Goal: Task Accomplishment & Management: Manage account settings

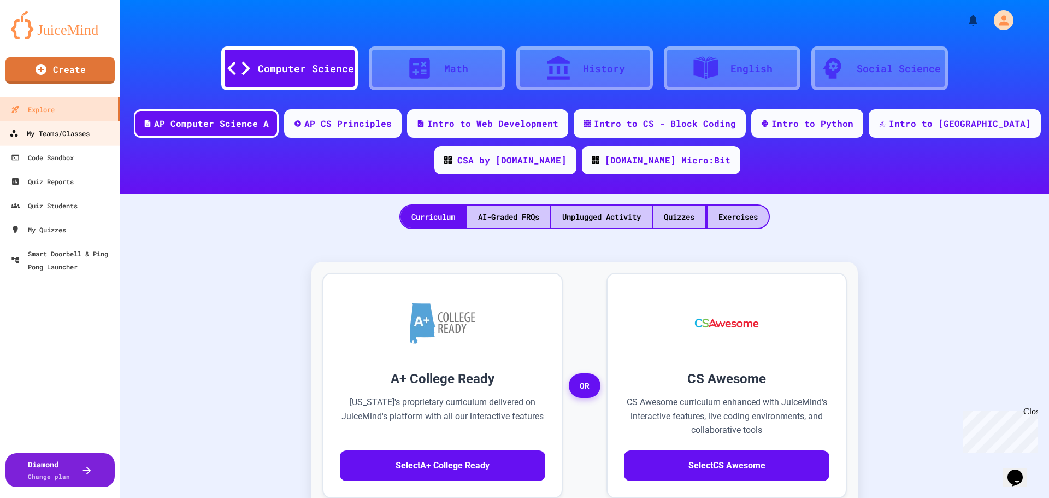
click at [74, 133] on div "My Teams/Classes" at bounding box center [49, 134] width 80 height 14
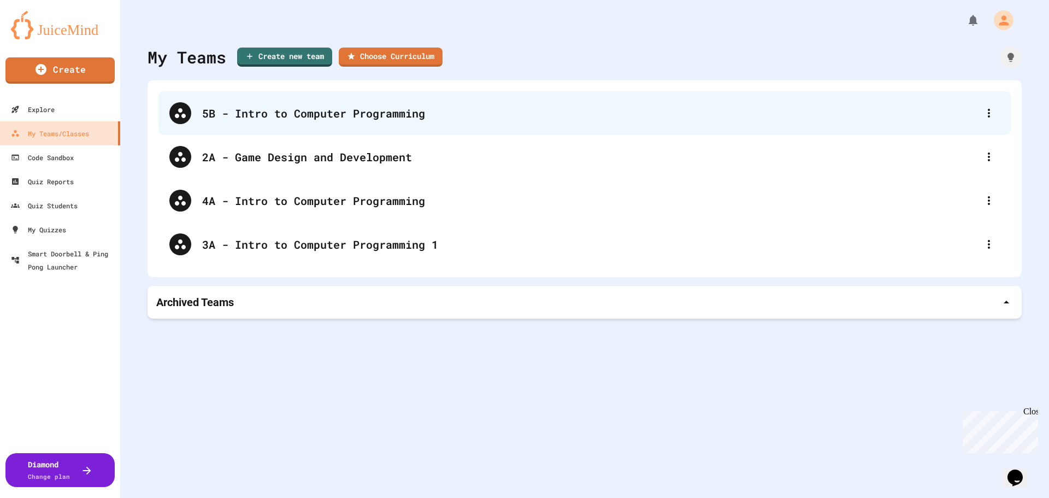
click at [337, 124] on div "5B - Intro to Computer Programming" at bounding box center [584, 113] width 853 height 44
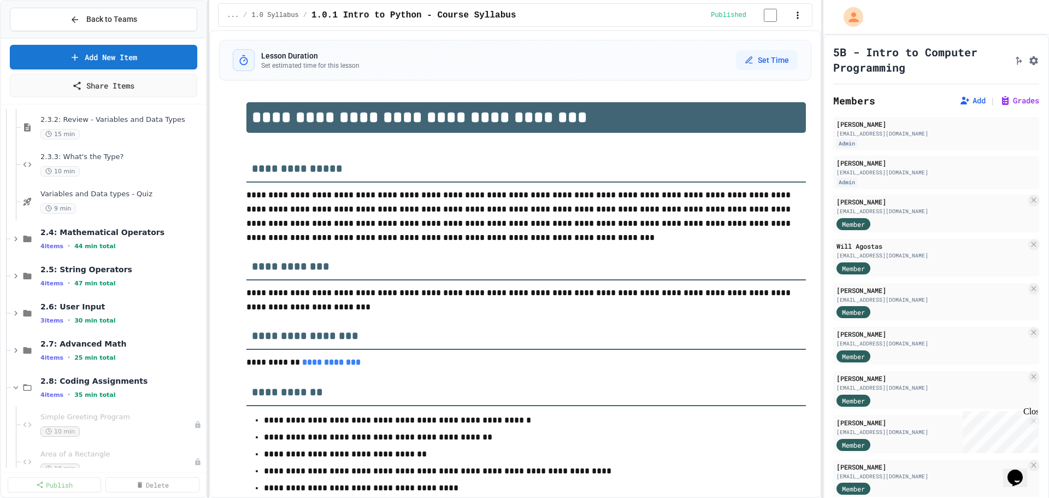
scroll to position [710, 0]
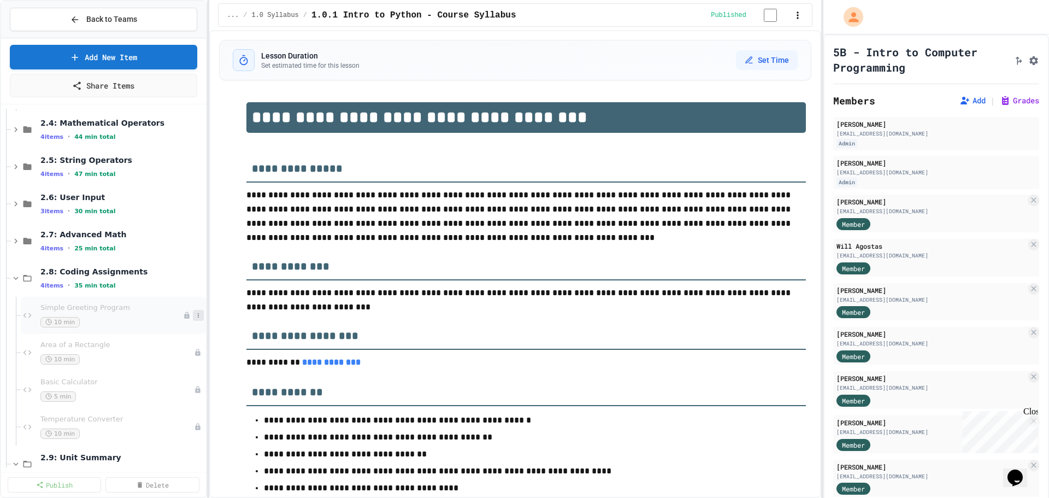
click at [198, 317] on icon at bounding box center [198, 315] width 1 height 4
click at [172, 375] on button "Publish" at bounding box center [168, 375] width 84 height 20
click at [195, 355] on icon at bounding box center [198, 352] width 7 height 7
click at [152, 414] on button "Publish" at bounding box center [168, 412] width 84 height 20
click at [198, 388] on icon at bounding box center [198, 389] width 1 height 4
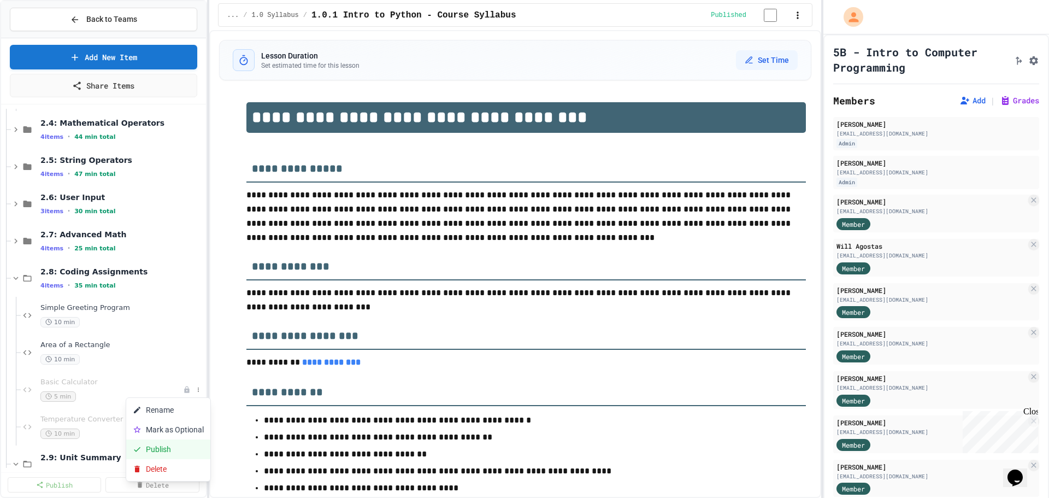
click at [172, 456] on button "Publish" at bounding box center [168, 449] width 84 height 20
click at [195, 426] on icon at bounding box center [198, 427] width 7 height 7
click at [195, 399] on button "Publish" at bounding box center [168, 399] width 84 height 20
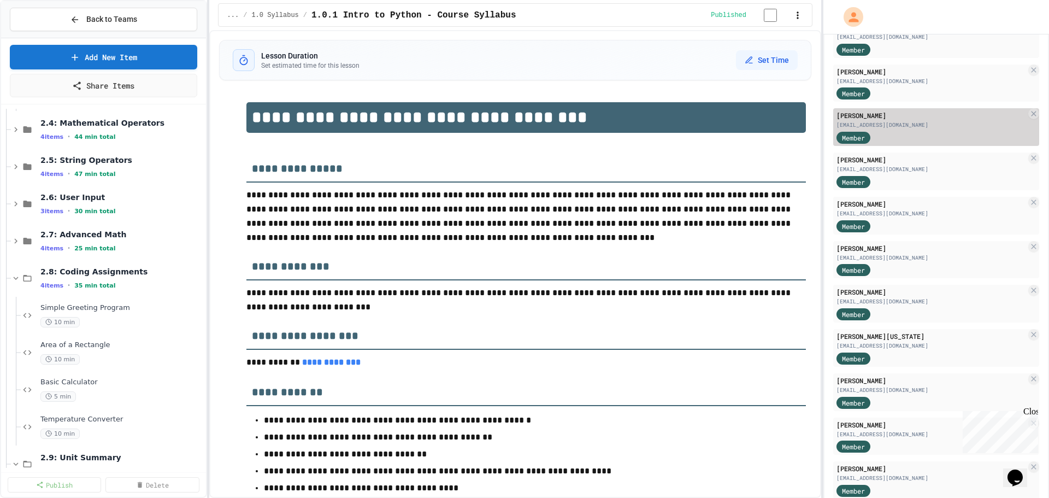
scroll to position [273, 0]
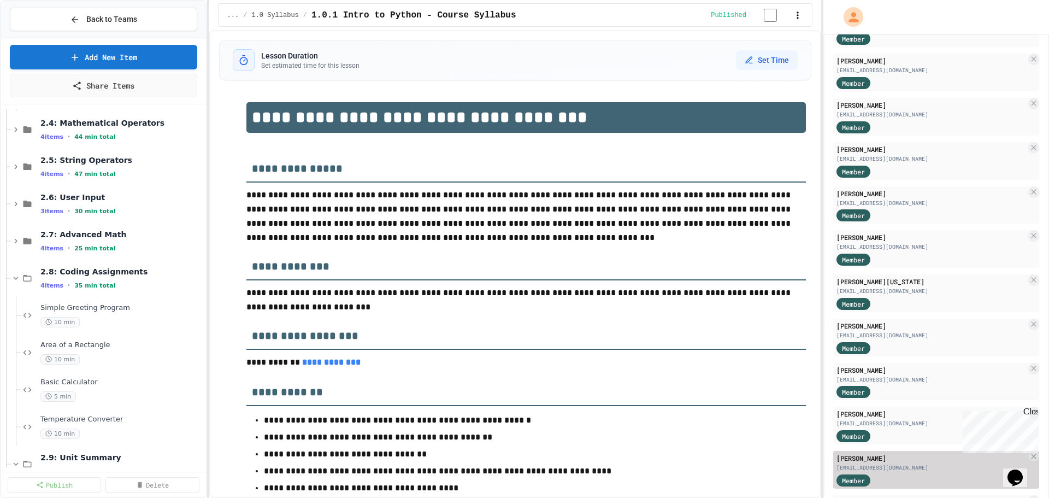
click at [882, 473] on div "Member" at bounding box center [864, 480] width 55 height 14
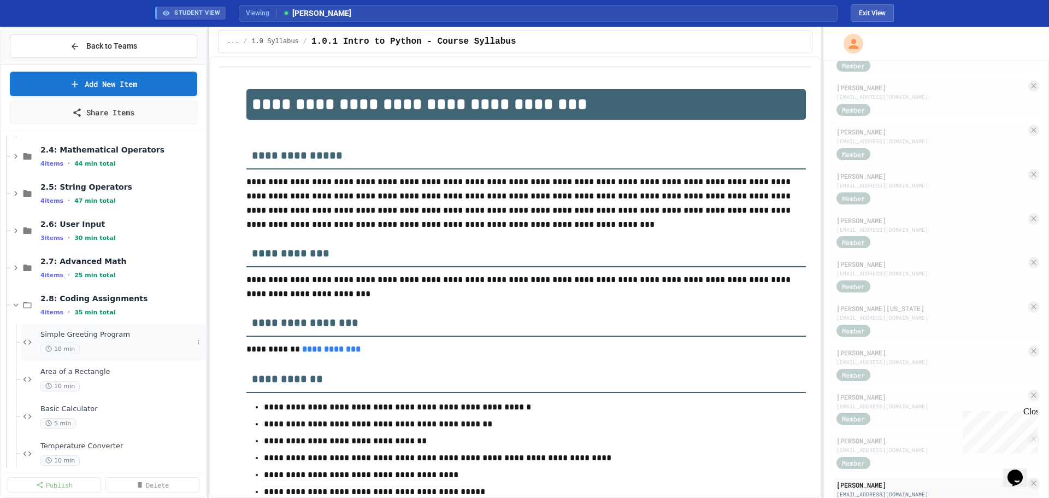
click at [82, 332] on span "Simple Greeting Program" at bounding box center [116, 334] width 152 height 9
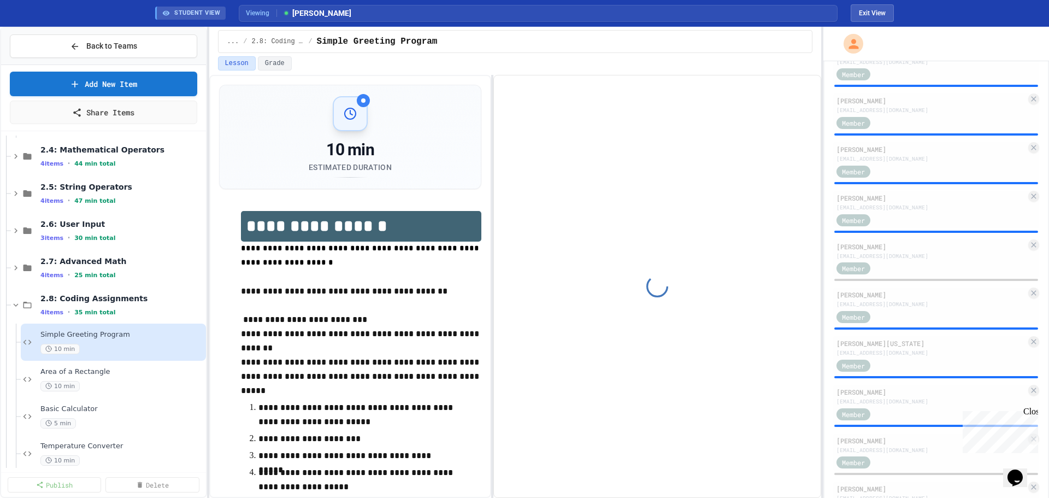
scroll to position [282, 0]
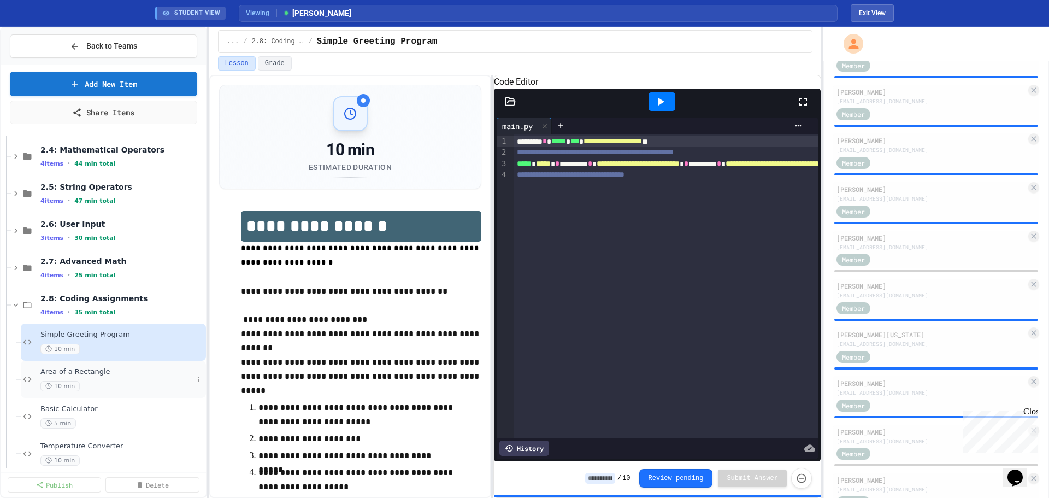
click at [75, 373] on span "Area of a Rectangle" at bounding box center [116, 371] width 152 height 9
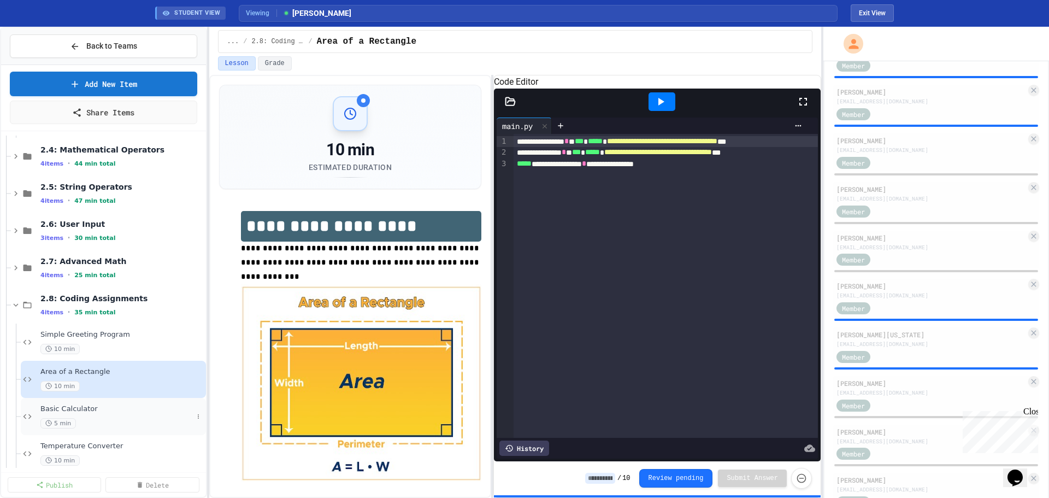
click at [80, 420] on div "5 min" at bounding box center [116, 423] width 152 height 10
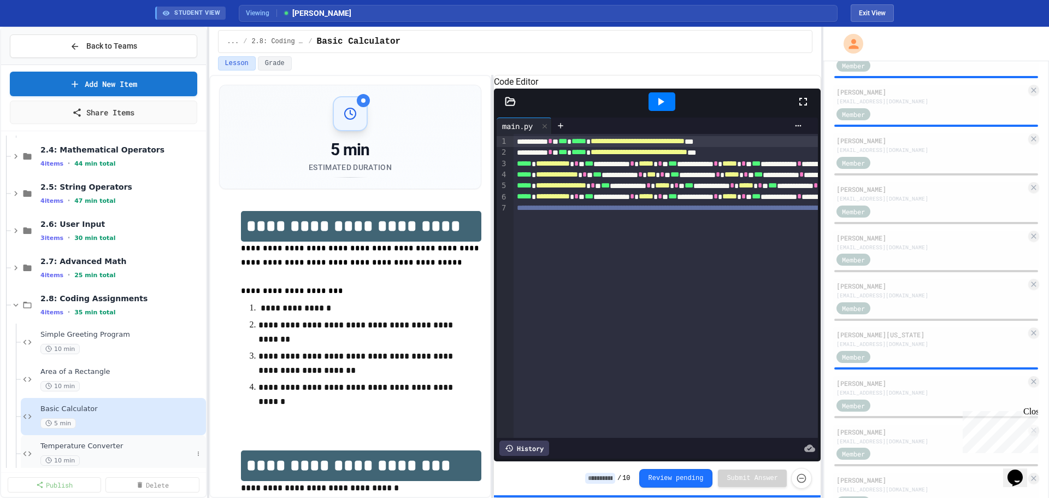
click at [81, 450] on span "Temperature Converter" at bounding box center [116, 446] width 152 height 9
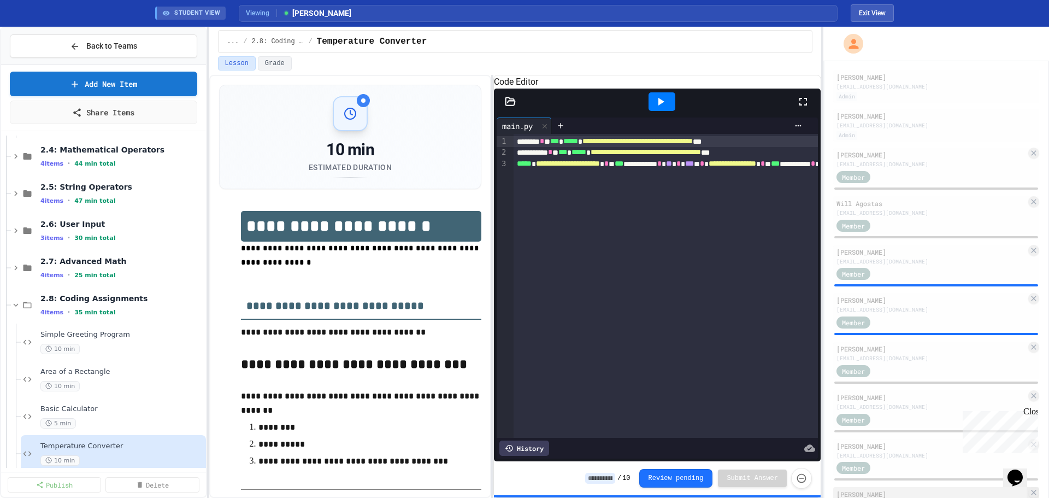
scroll to position [19, 0]
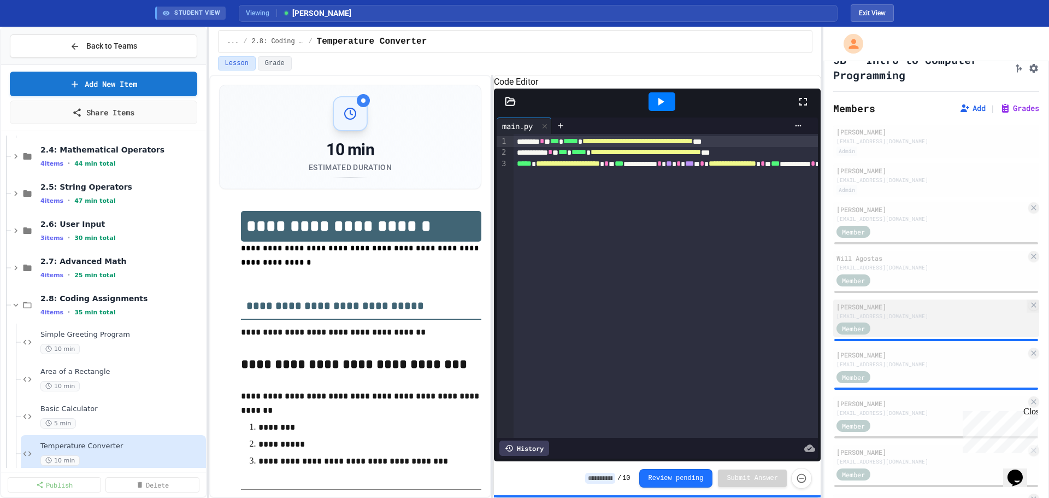
click at [909, 315] on div "[EMAIL_ADDRESS][DOMAIN_NAME]" at bounding box center [932, 316] width 190 height 8
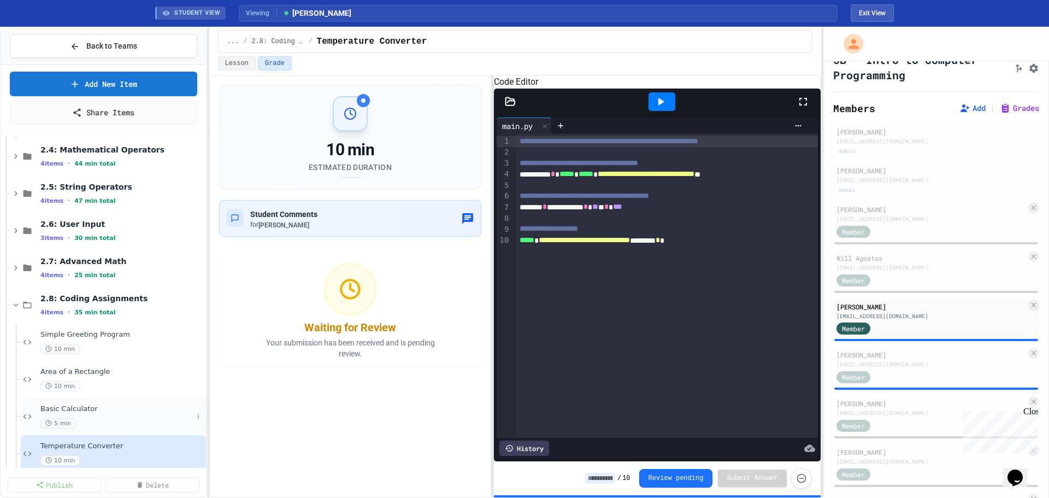
click at [104, 404] on span "Basic Calculator" at bounding box center [116, 408] width 152 height 9
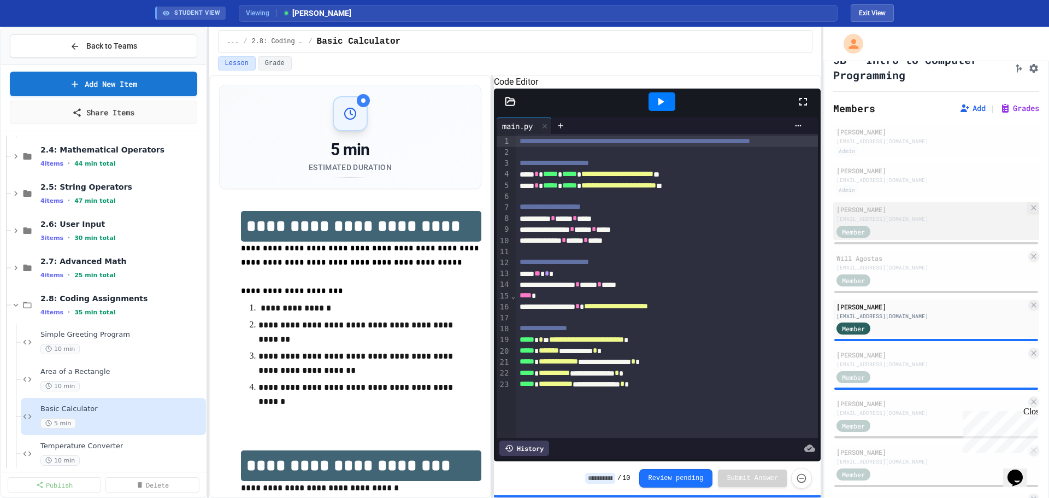
click at [944, 218] on div "[EMAIL_ADDRESS][DOMAIN_NAME]" at bounding box center [932, 219] width 190 height 8
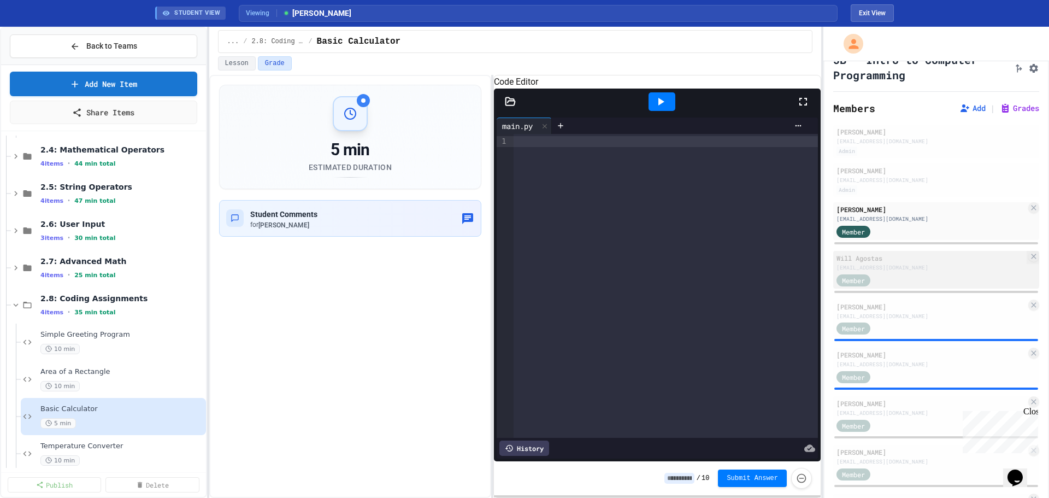
click at [931, 277] on div "Member" at bounding box center [932, 280] width 190 height 14
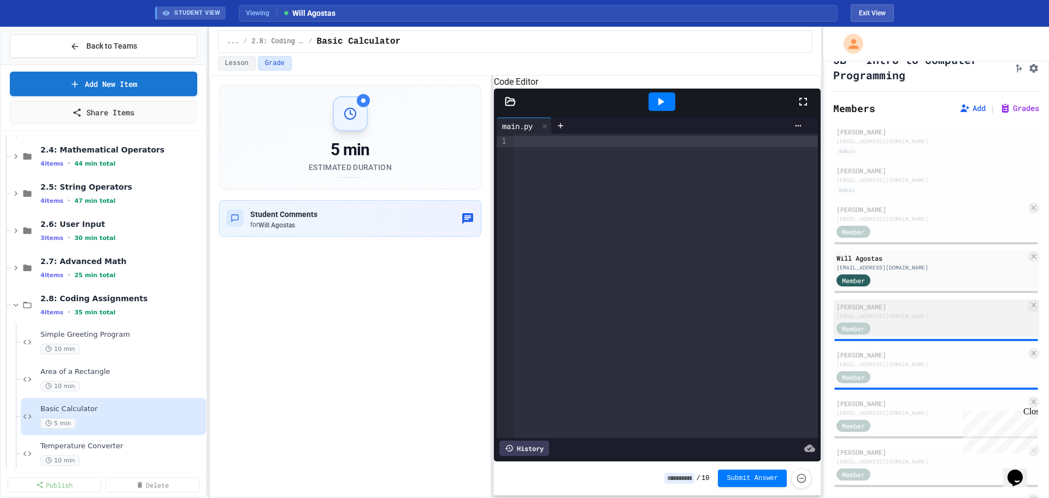
click at [909, 327] on div "Member" at bounding box center [932, 328] width 190 height 14
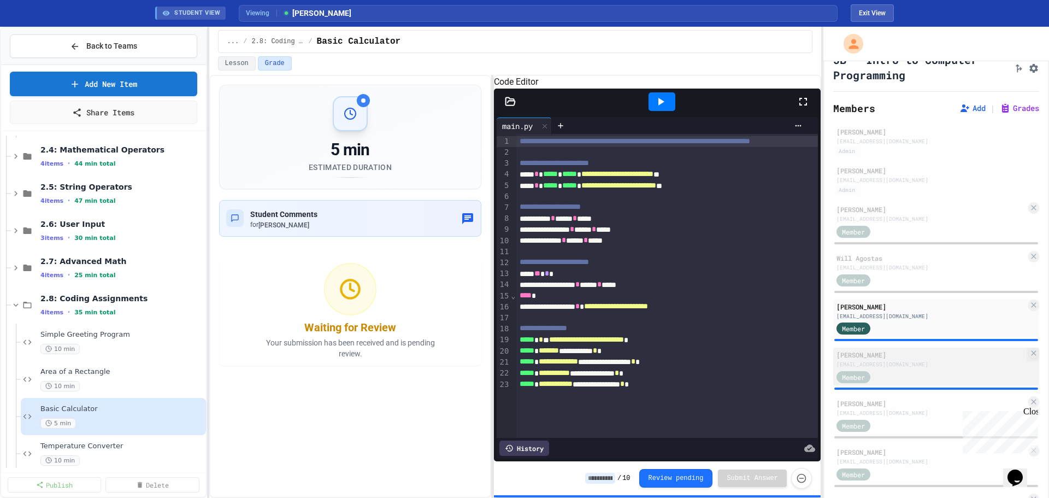
click at [899, 359] on div "[PERSON_NAME]" at bounding box center [932, 355] width 190 height 10
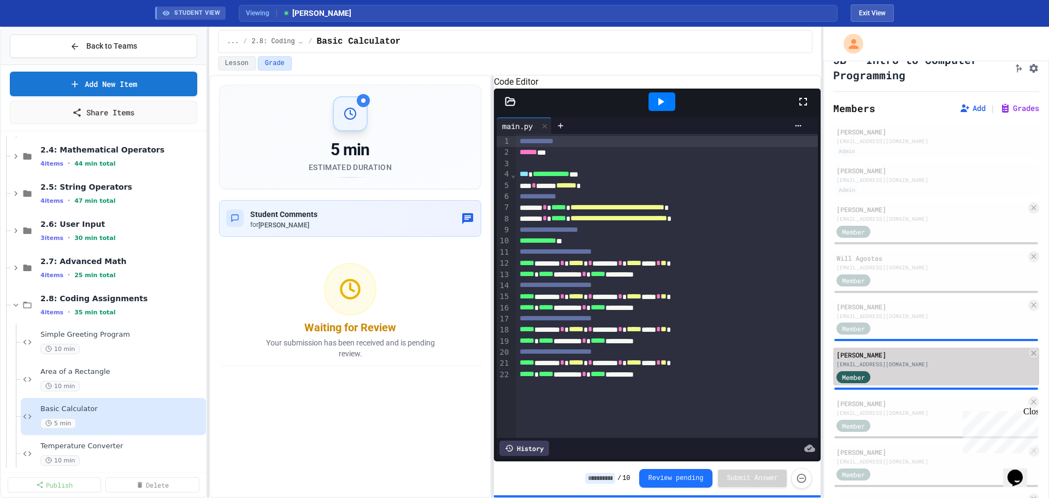
scroll to position [74, 0]
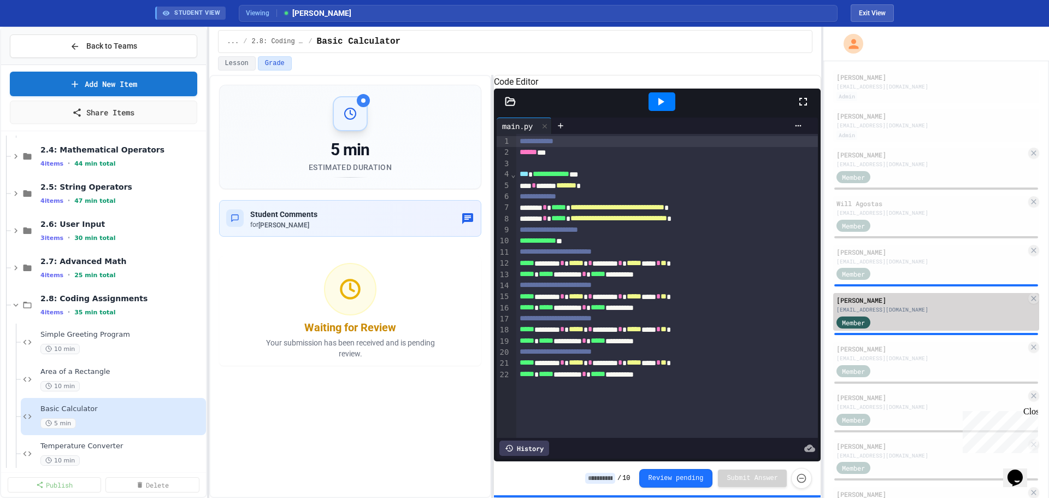
click at [895, 360] on div "[EMAIL_ADDRESS][DOMAIN_NAME]" at bounding box center [932, 358] width 190 height 8
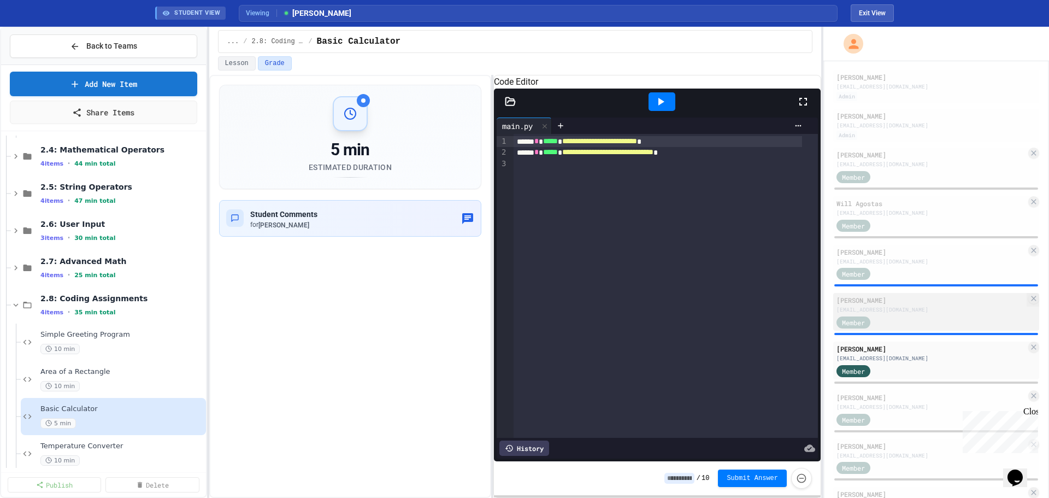
scroll to position [128, 0]
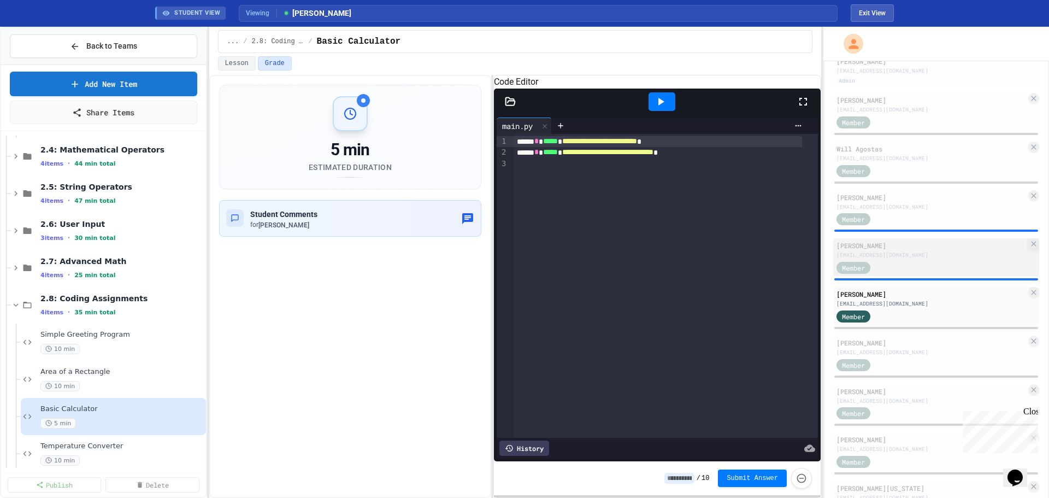
click at [895, 360] on div "Member" at bounding box center [932, 364] width 190 height 14
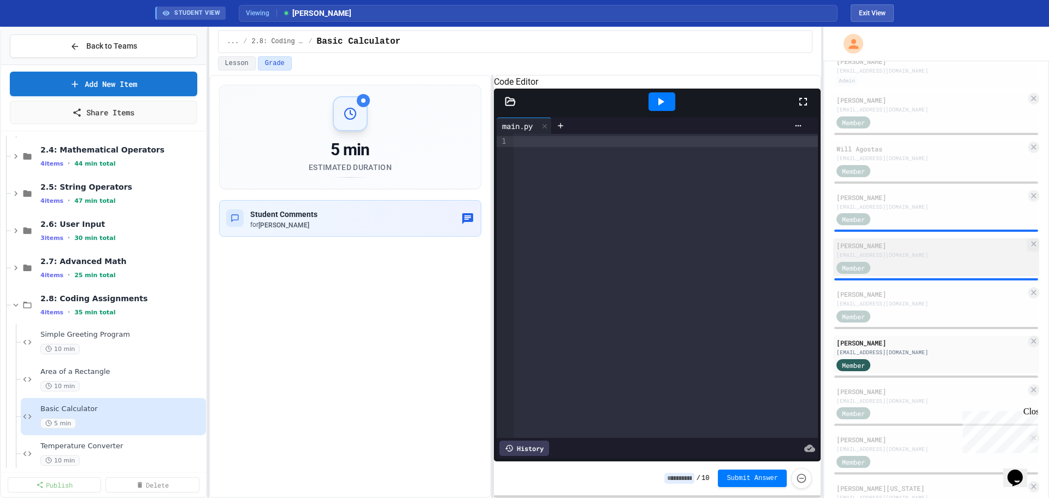
scroll to position [183, 0]
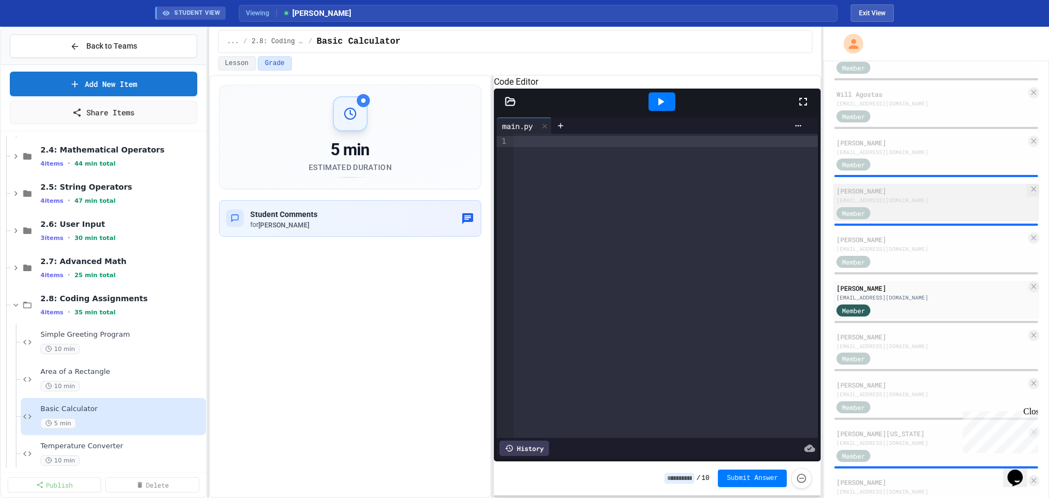
click at [895, 360] on div "Member" at bounding box center [932, 358] width 190 height 14
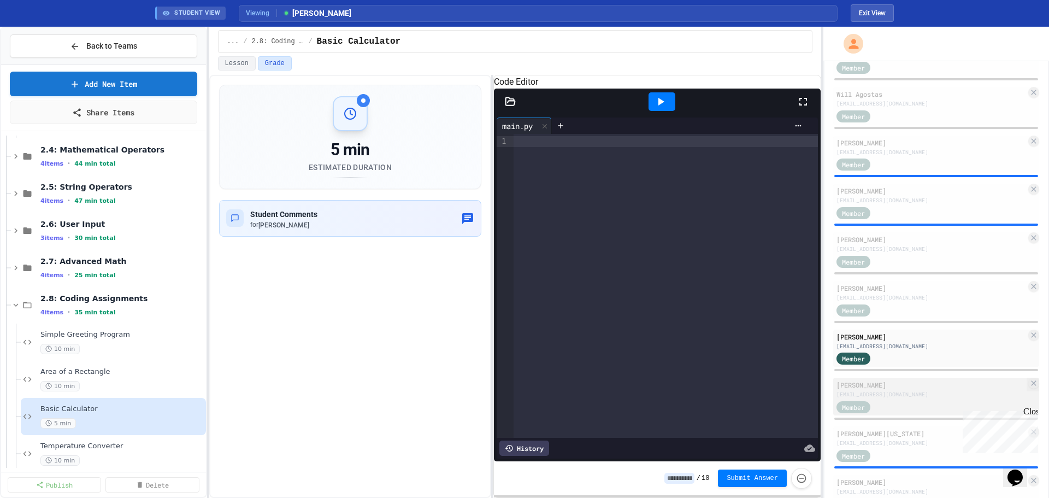
click at [902, 379] on div "[PERSON_NAME] [EMAIL_ADDRESS][DOMAIN_NAME] Member" at bounding box center [936, 397] width 206 height 38
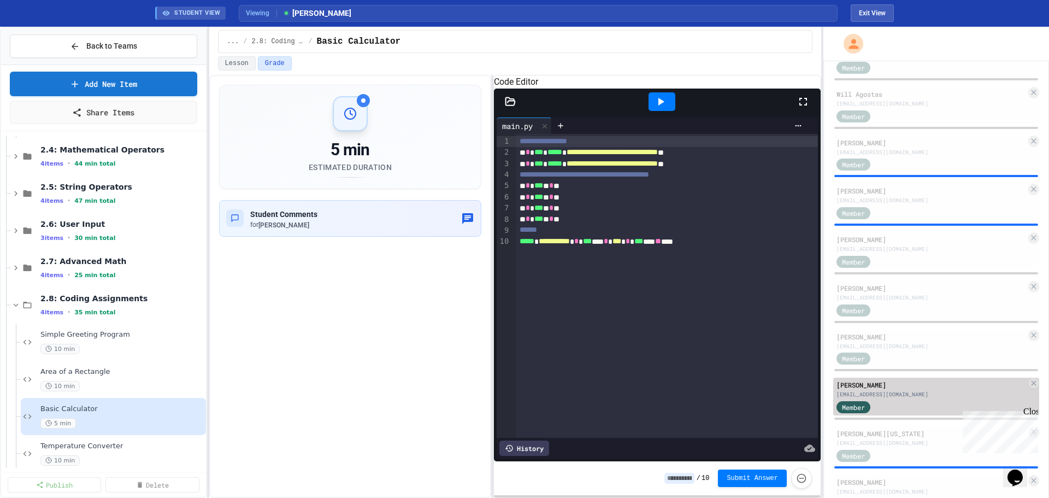
scroll to position [238, 0]
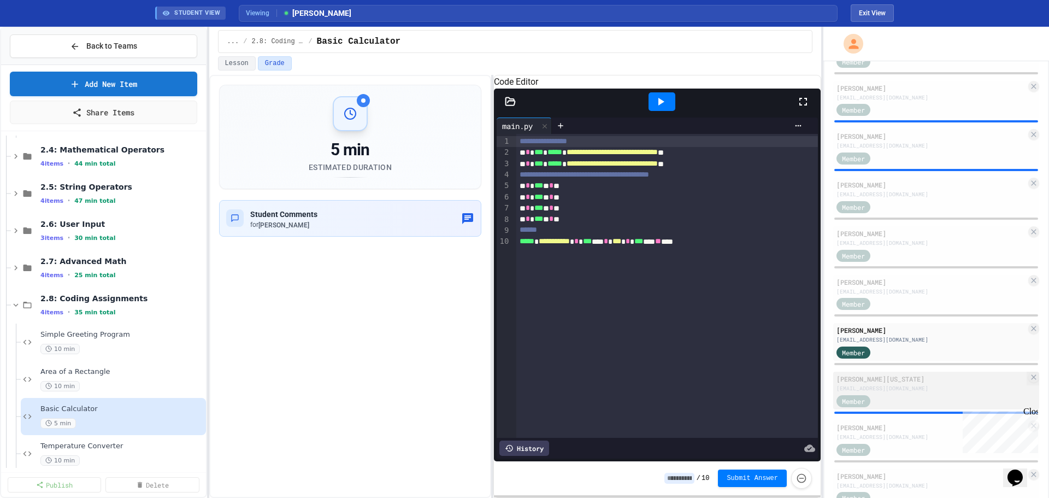
click at [901, 384] on div "[PERSON_NAME][US_STATE]" at bounding box center [932, 379] width 190 height 10
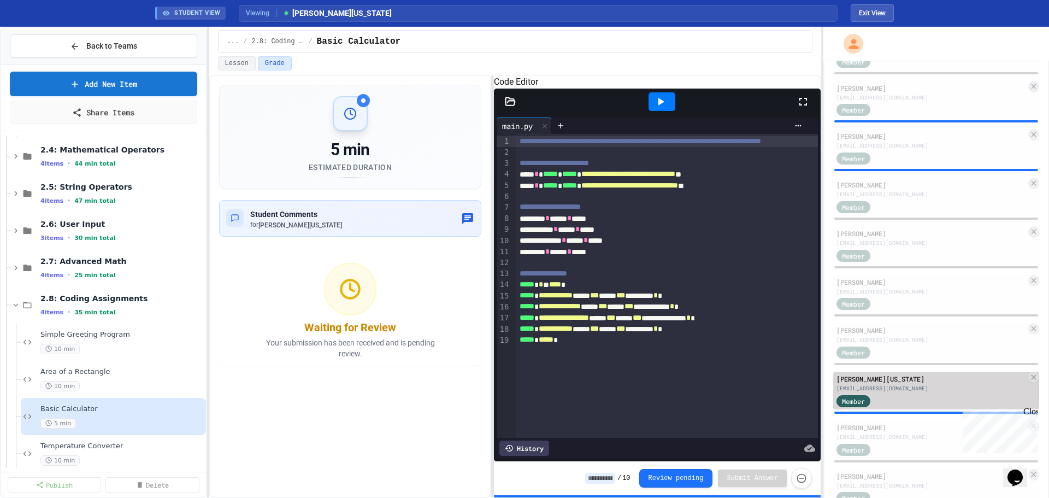
scroll to position [292, 0]
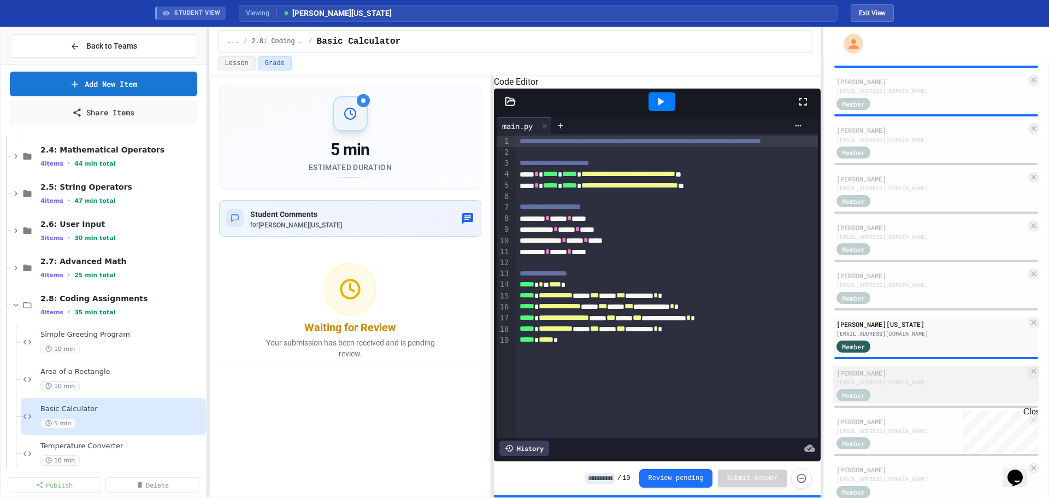
click at [888, 383] on div "[EMAIL_ADDRESS][DOMAIN_NAME]" at bounding box center [932, 382] width 190 height 8
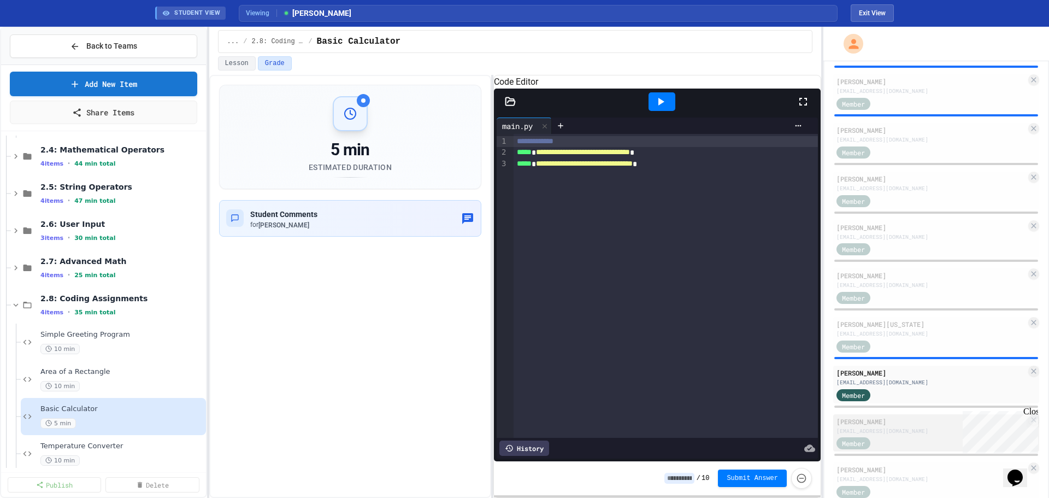
click at [892, 416] on div "[PERSON_NAME]" at bounding box center [932, 421] width 190 height 10
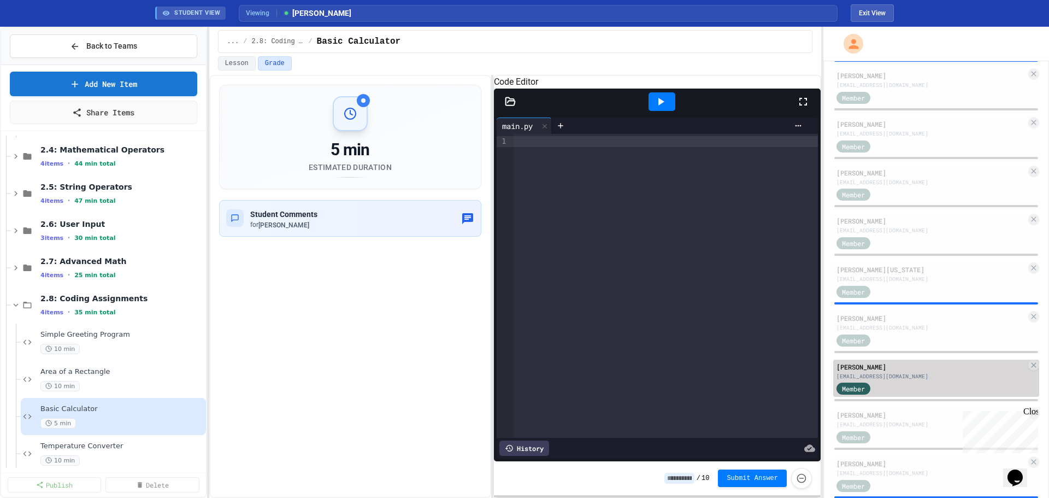
scroll to position [402, 0]
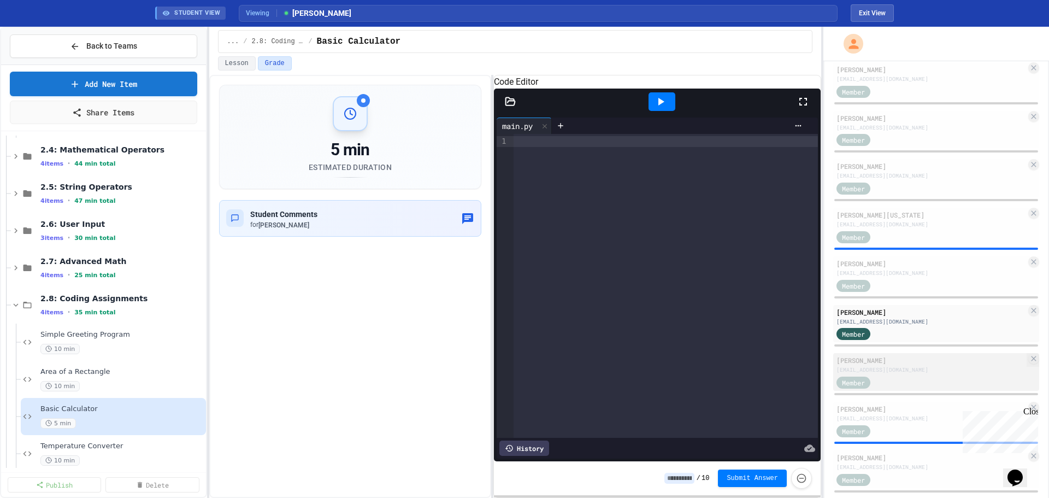
click at [885, 378] on div "Member" at bounding box center [864, 382] width 55 height 14
click at [896, 332] on div "Member" at bounding box center [932, 334] width 190 height 14
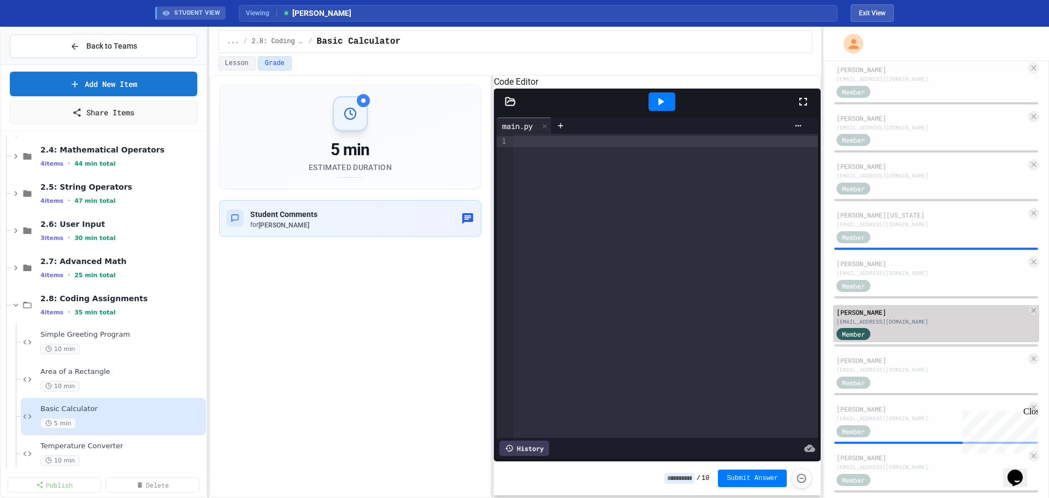
click at [960, 321] on div "[EMAIL_ADDRESS][DOMAIN_NAME]" at bounding box center [932, 322] width 190 height 8
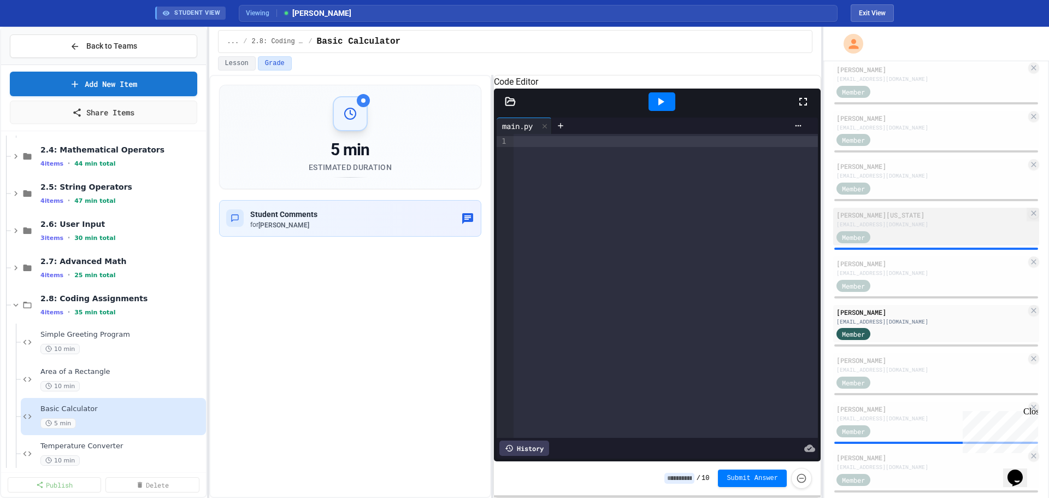
click at [929, 220] on div "[PERSON_NAME][US_STATE]" at bounding box center [932, 215] width 190 height 10
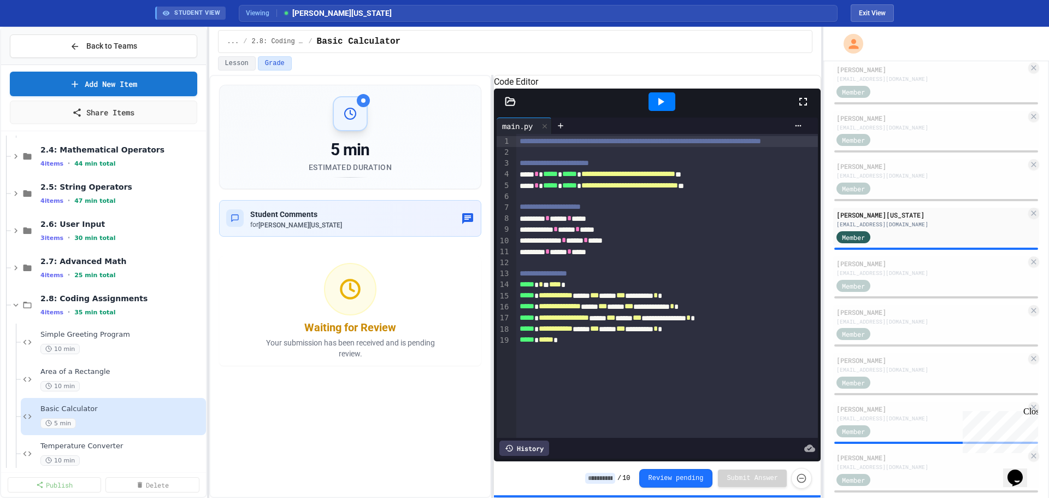
click at [524, 440] on div "History" at bounding box center [525, 447] width 50 height 15
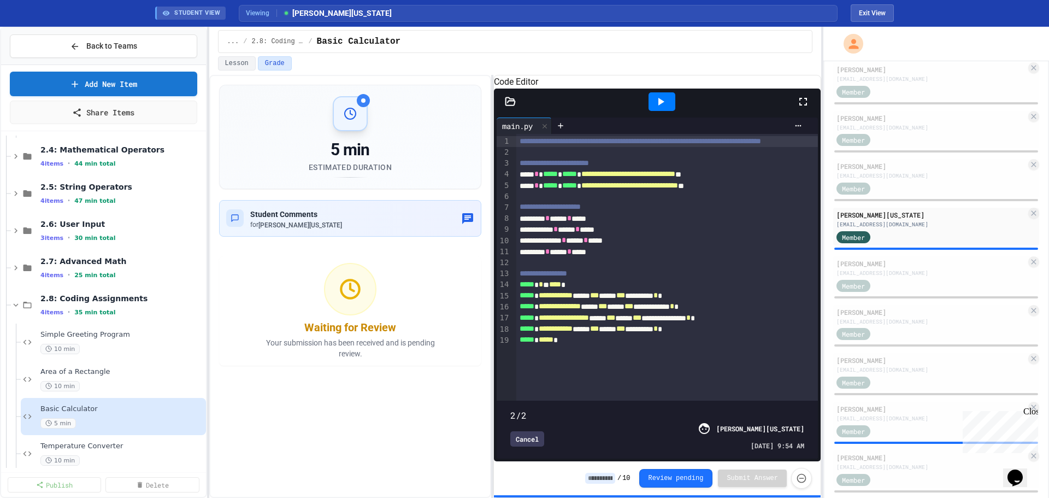
scroll to position [3, 0]
drag, startPoint x: 792, startPoint y: 393, endPoint x: 625, endPoint y: 386, distance: 167.9
click at [628, 409] on span at bounding box center [657, 409] width 294 height 0
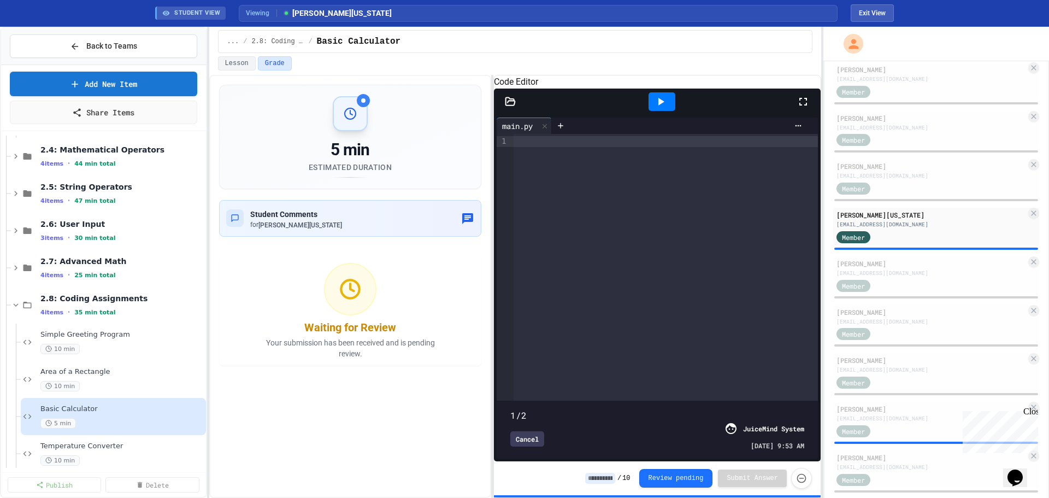
scroll to position [0, 0]
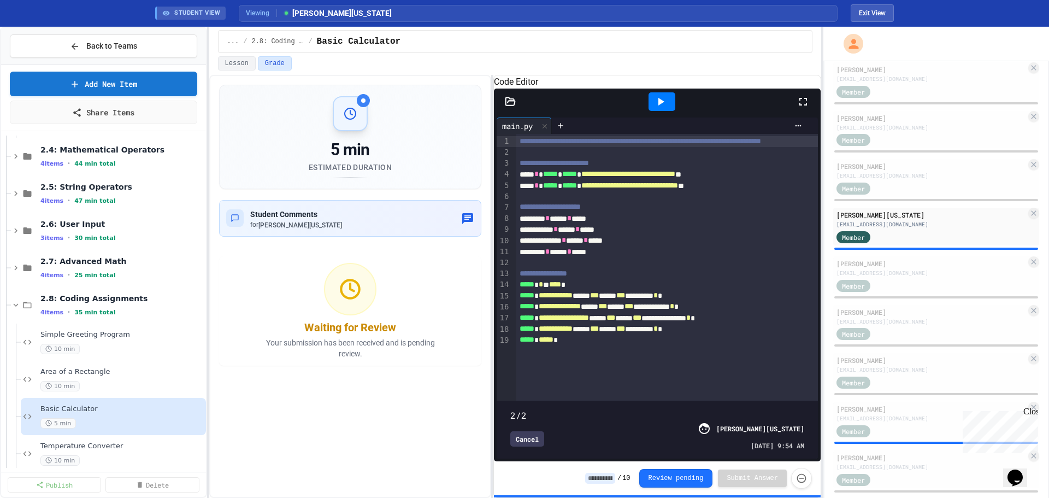
click at [795, 409] on span at bounding box center [657, 409] width 294 height 0
click at [519, 409] on span at bounding box center [657, 409] width 294 height 0
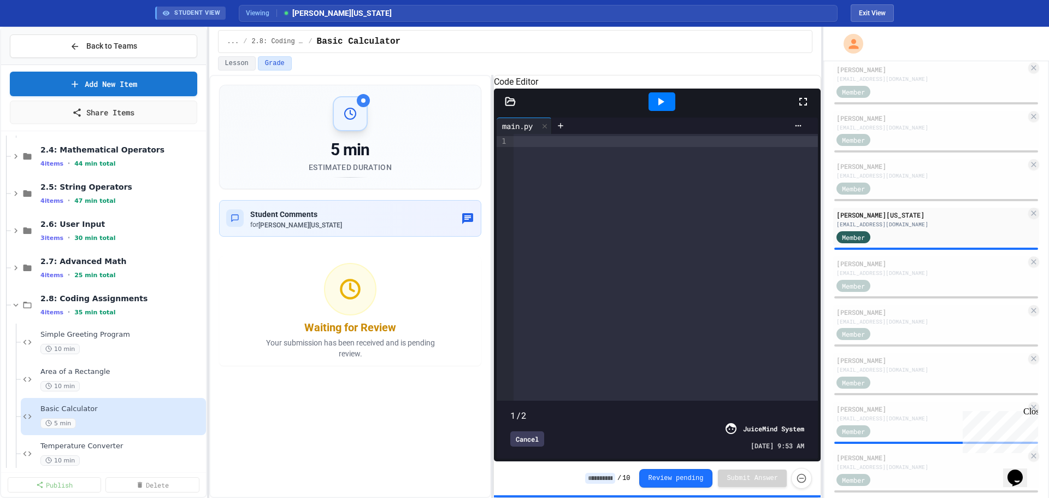
type input "*"
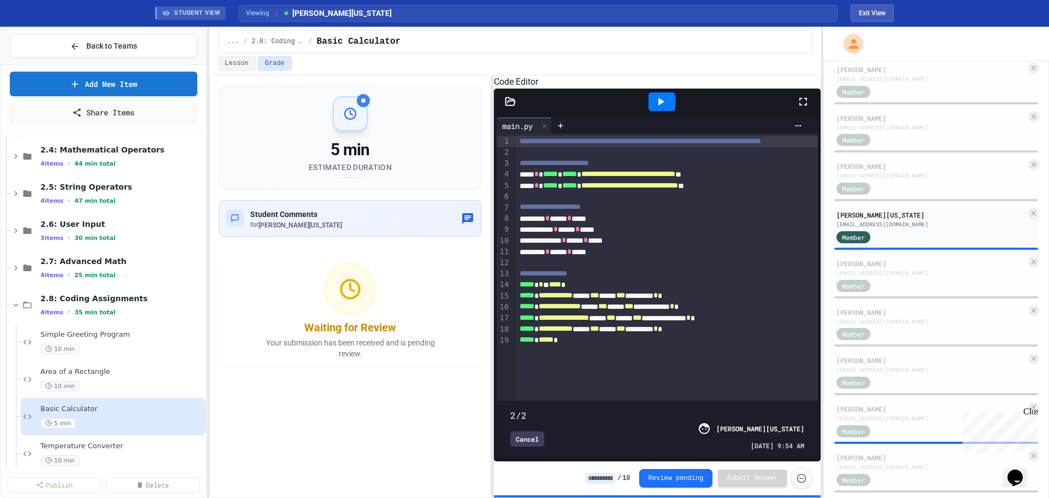
click at [790, 409] on span at bounding box center [657, 409] width 294 height 0
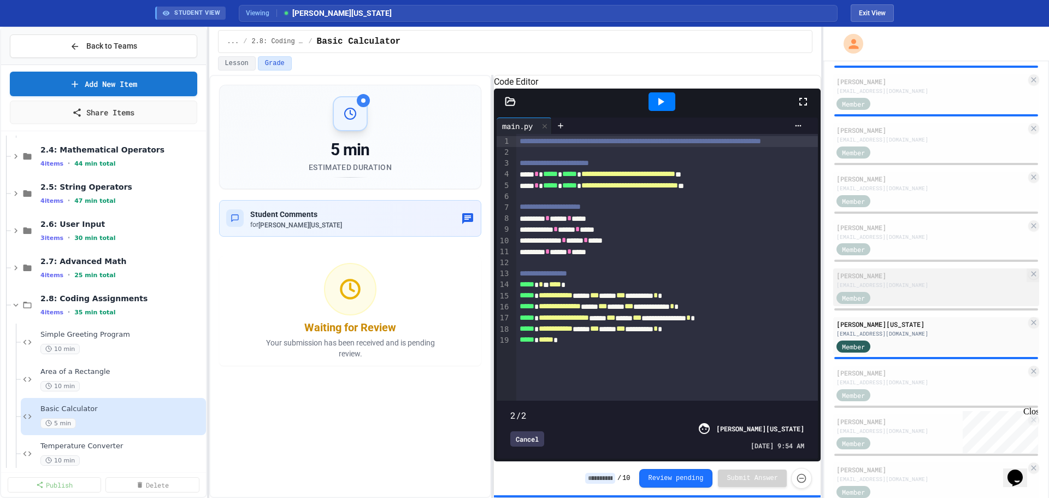
scroll to position [238, 0]
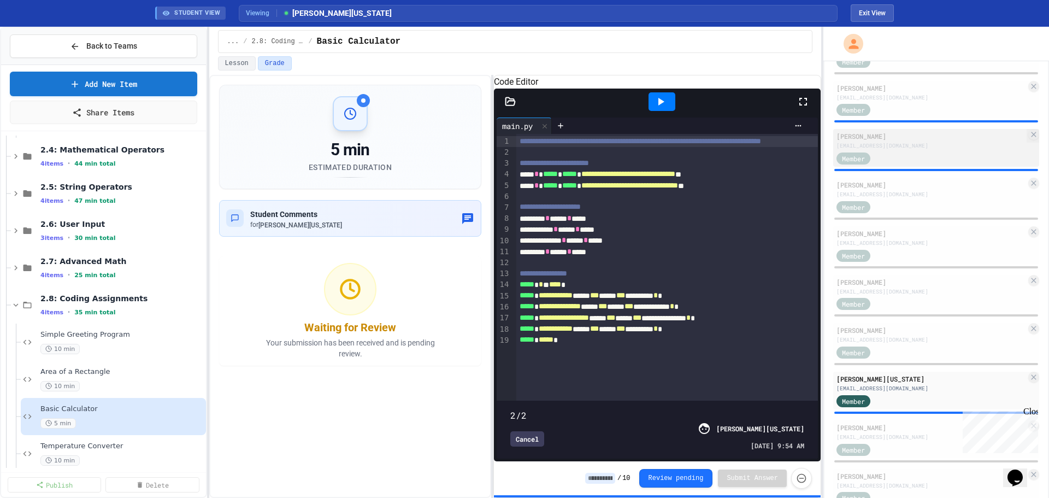
click at [880, 134] on div "[PERSON_NAME]" at bounding box center [932, 136] width 190 height 10
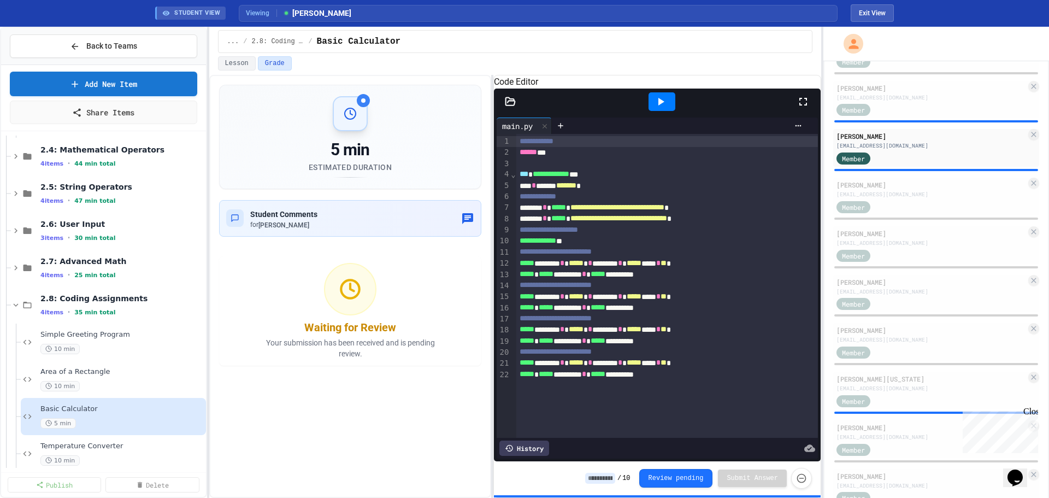
click at [520, 440] on div "History" at bounding box center [525, 447] width 50 height 15
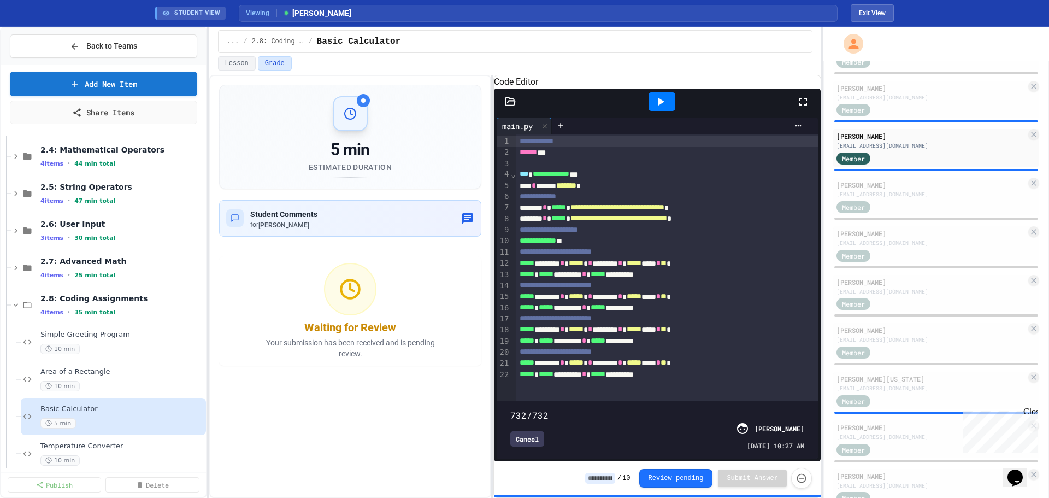
click at [514, 409] on span at bounding box center [657, 409] width 294 height 0
drag, startPoint x: 511, startPoint y: 392, endPoint x: 817, endPoint y: 450, distance: 311.4
click at [817, 450] on div "**********" at bounding box center [657, 288] width 327 height 346
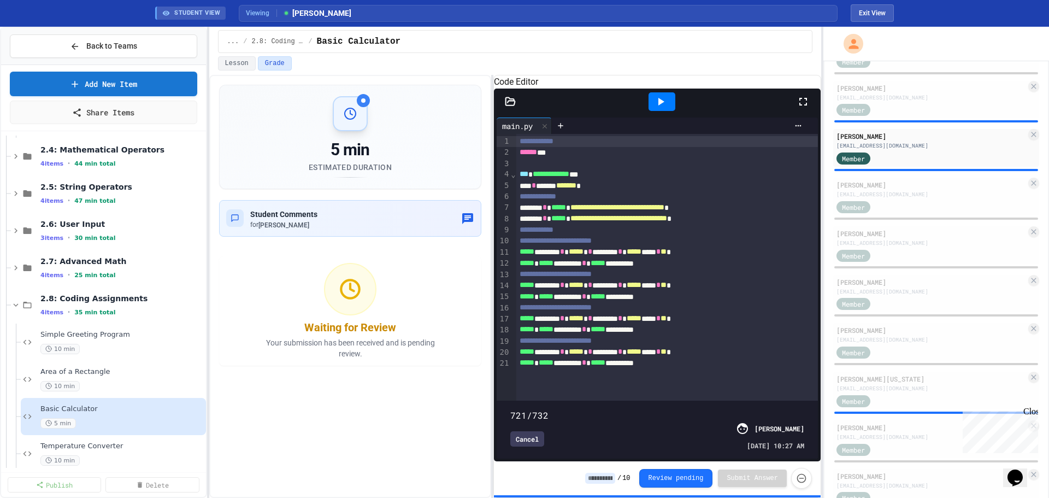
type input "***"
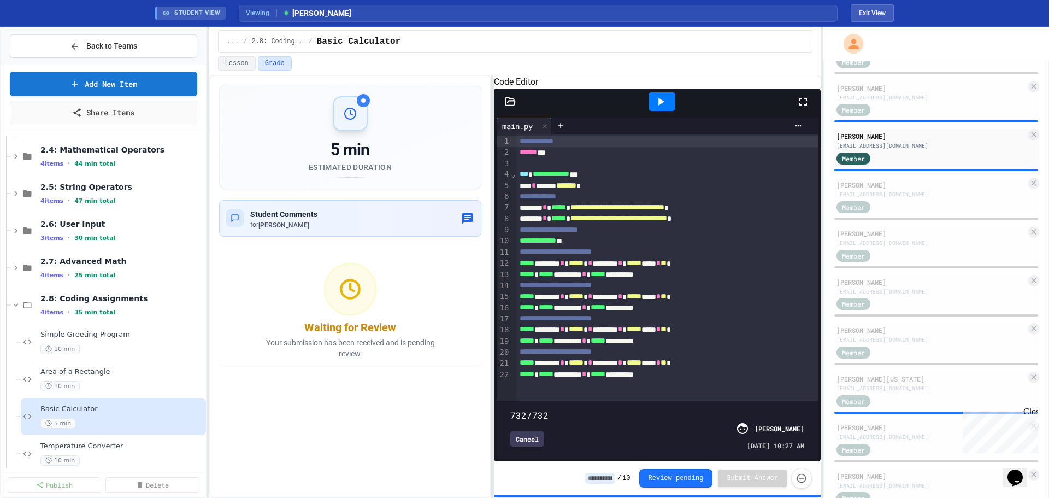
drag, startPoint x: 795, startPoint y: 394, endPoint x: 815, endPoint y: 421, distance: 33.9
click at [815, 421] on div "**********" at bounding box center [657, 288] width 327 height 346
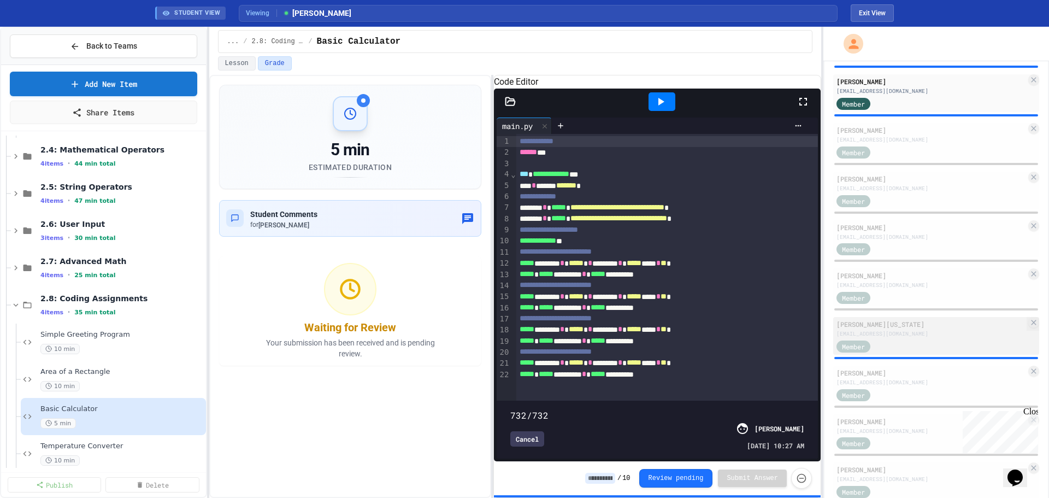
scroll to position [347, 0]
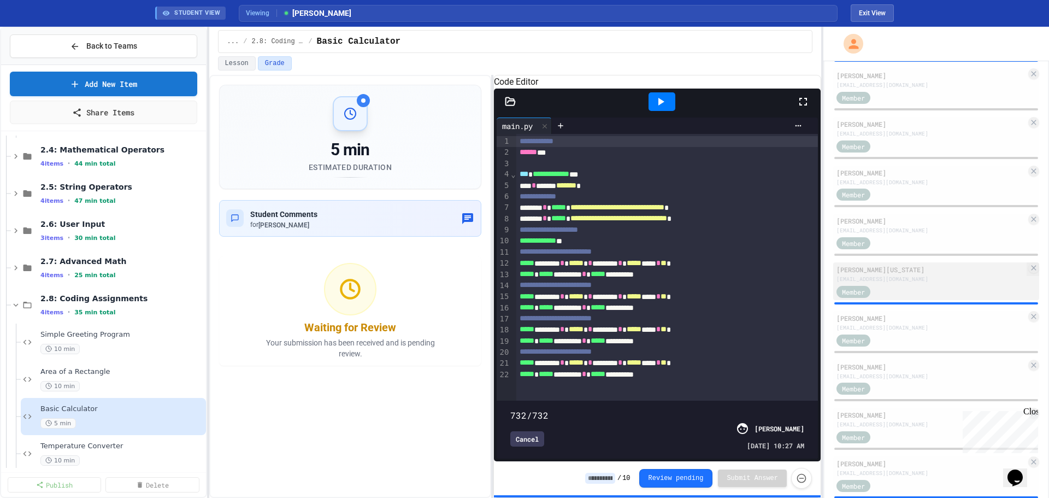
click at [930, 380] on div "[EMAIL_ADDRESS][DOMAIN_NAME]" at bounding box center [932, 376] width 190 height 8
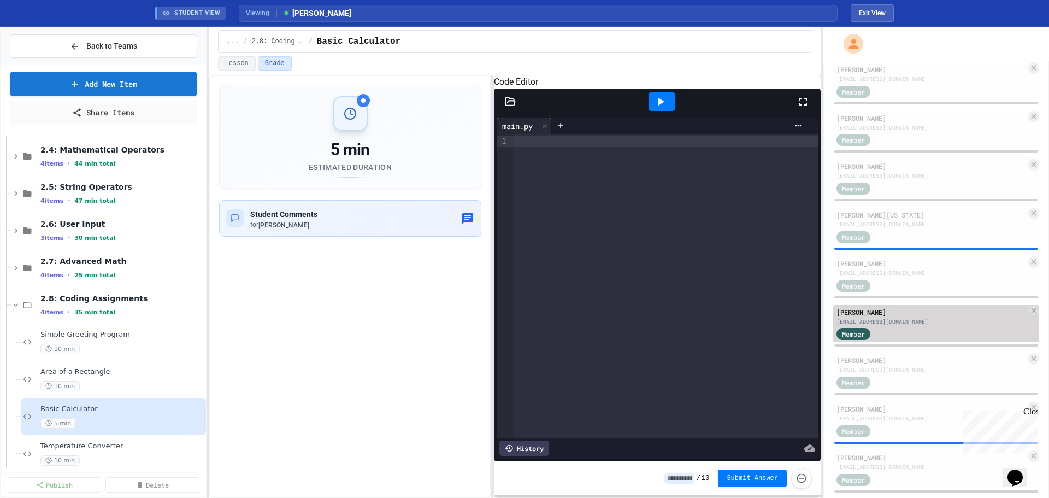
scroll to position [456, 0]
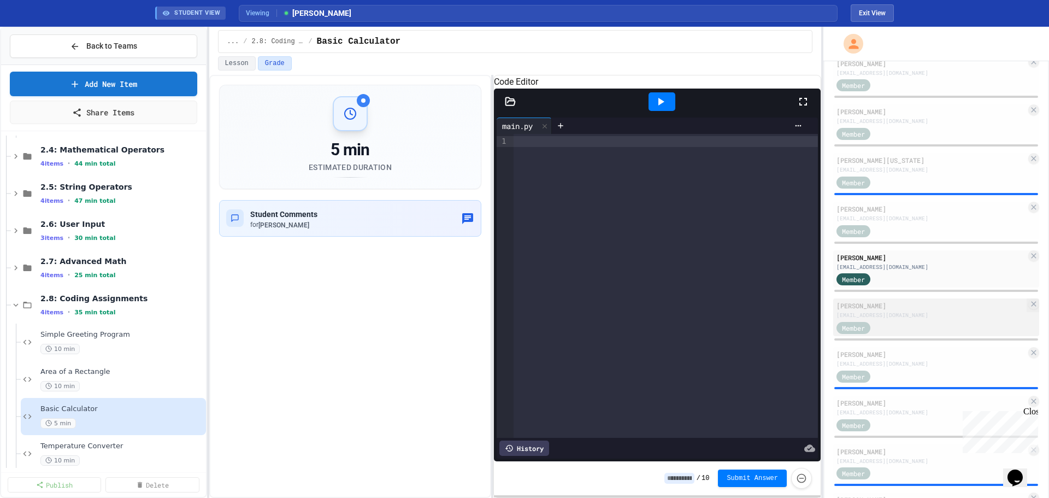
click at [929, 322] on div "Member" at bounding box center [932, 327] width 190 height 14
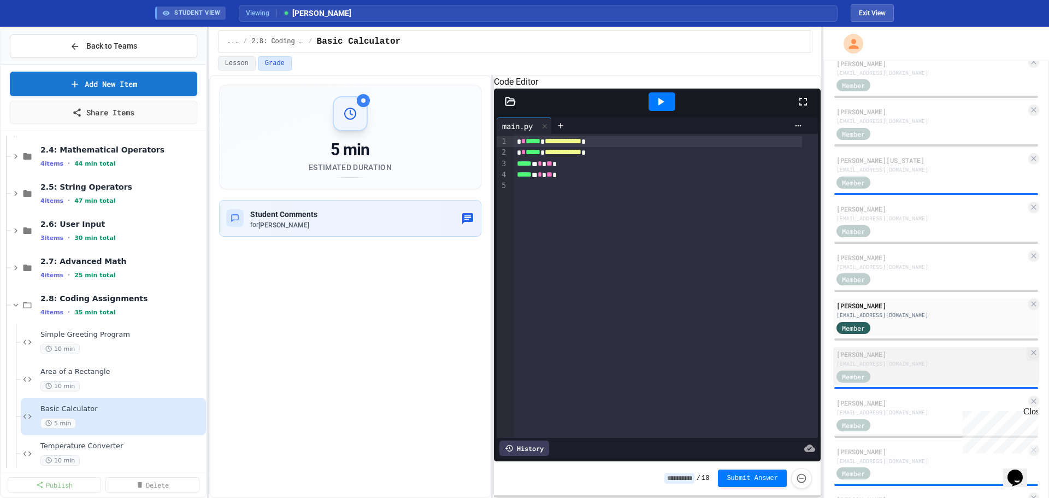
click at [921, 379] on div "Member" at bounding box center [932, 376] width 190 height 14
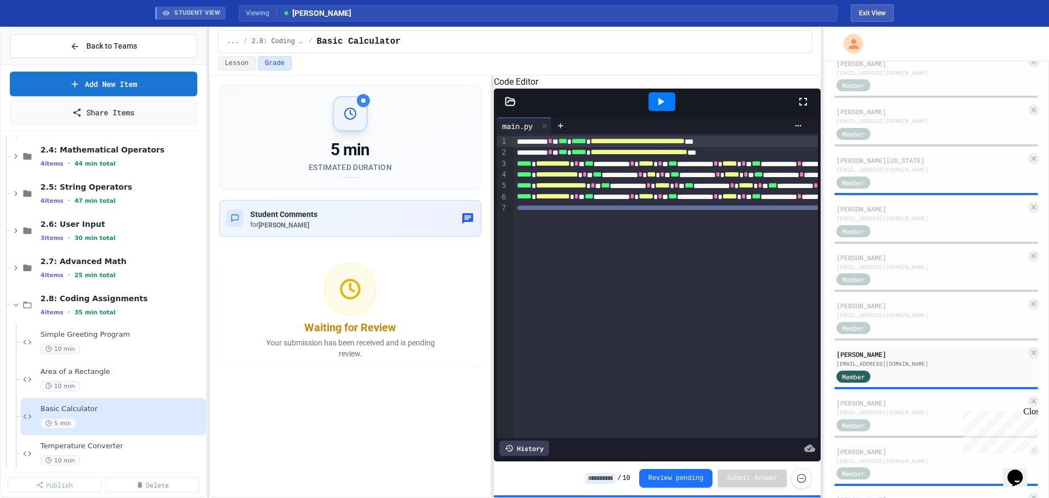
scroll to position [511, 0]
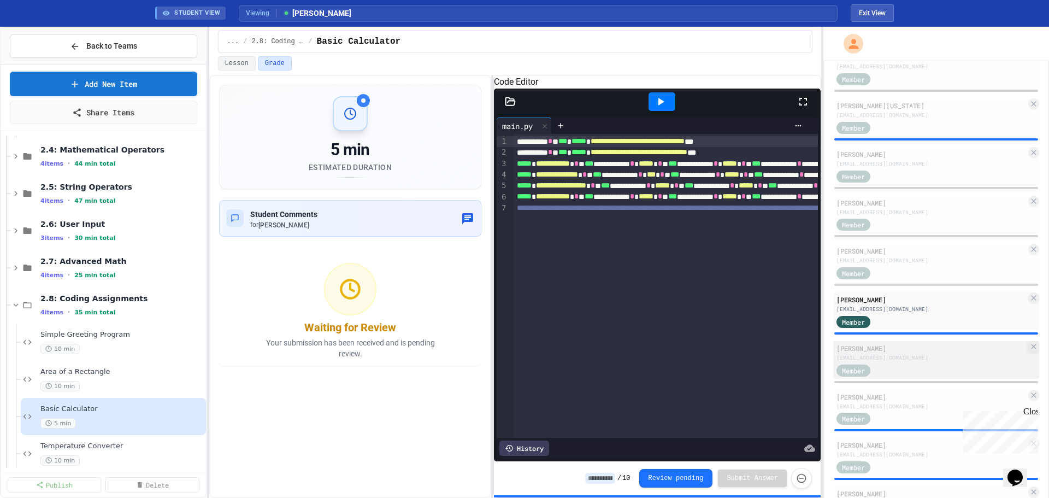
click at [907, 371] on div "Member" at bounding box center [932, 370] width 190 height 14
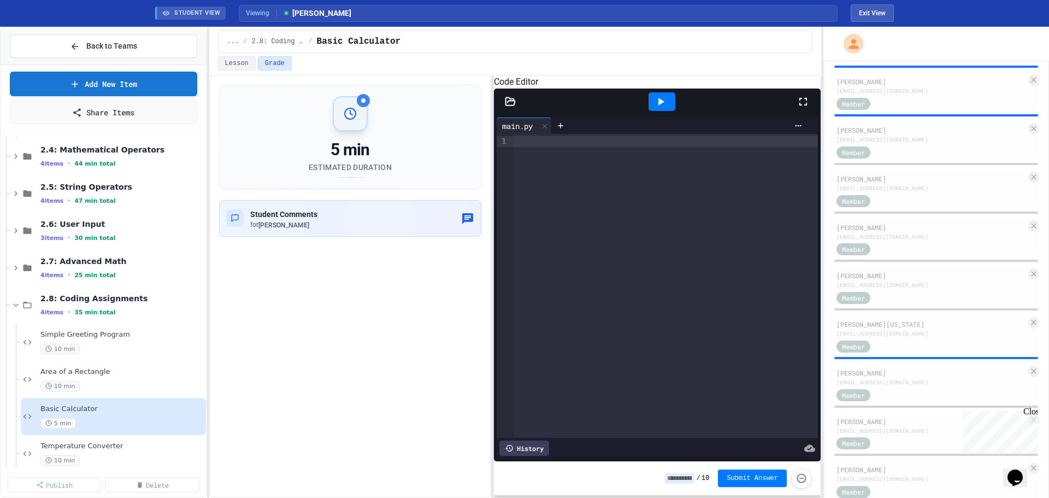
scroll to position [238, 0]
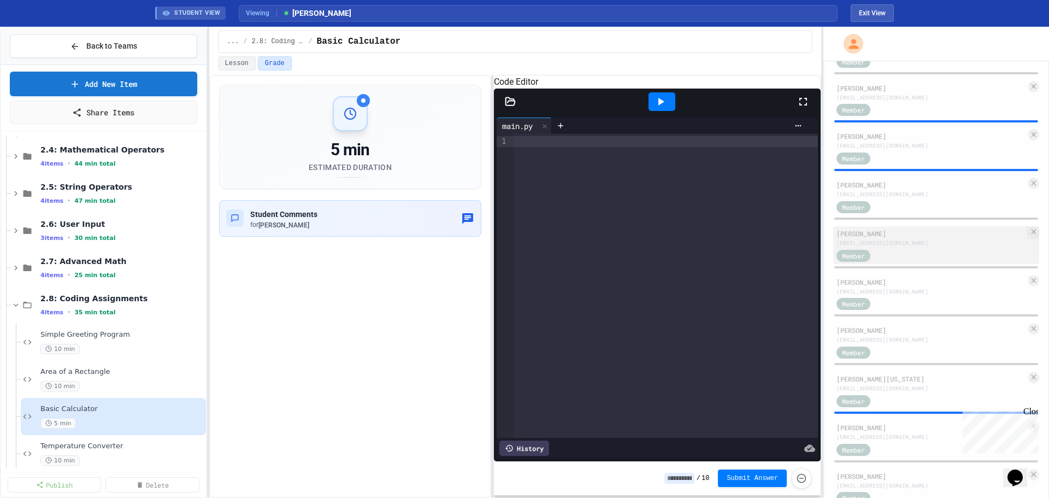
click at [930, 239] on div "[EMAIL_ADDRESS][DOMAIN_NAME]" at bounding box center [932, 243] width 190 height 8
click at [945, 306] on div "Member" at bounding box center [932, 304] width 190 height 14
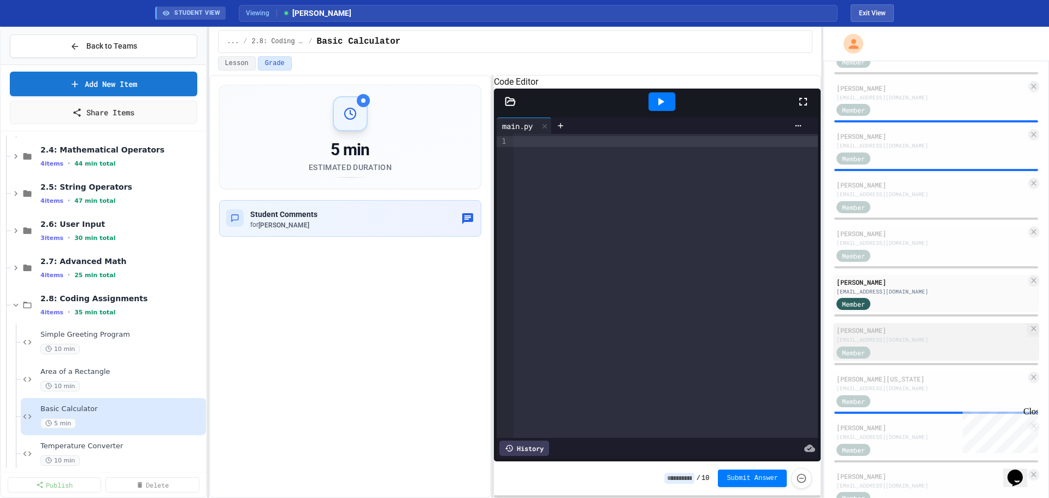
click at [945, 355] on div "Member" at bounding box center [932, 352] width 190 height 14
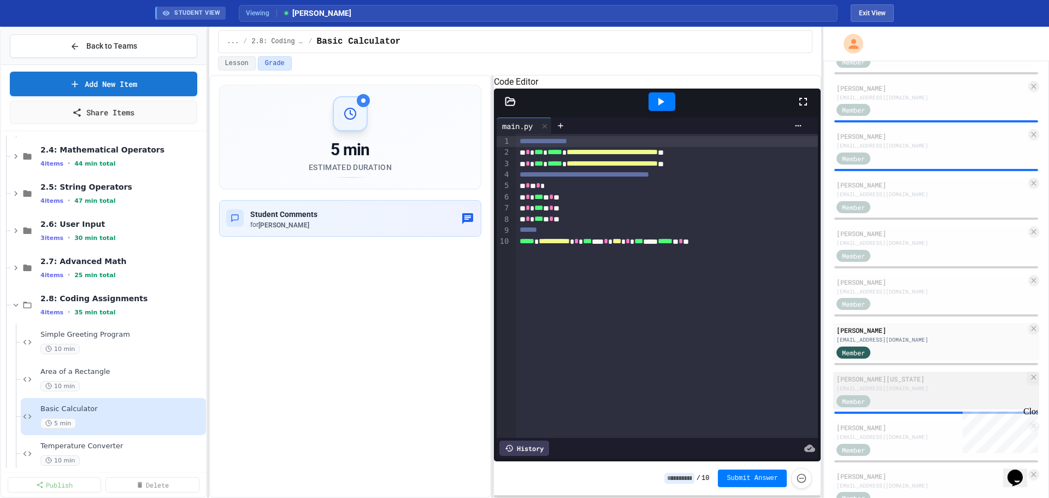
click at [935, 401] on div "Member" at bounding box center [932, 400] width 190 height 14
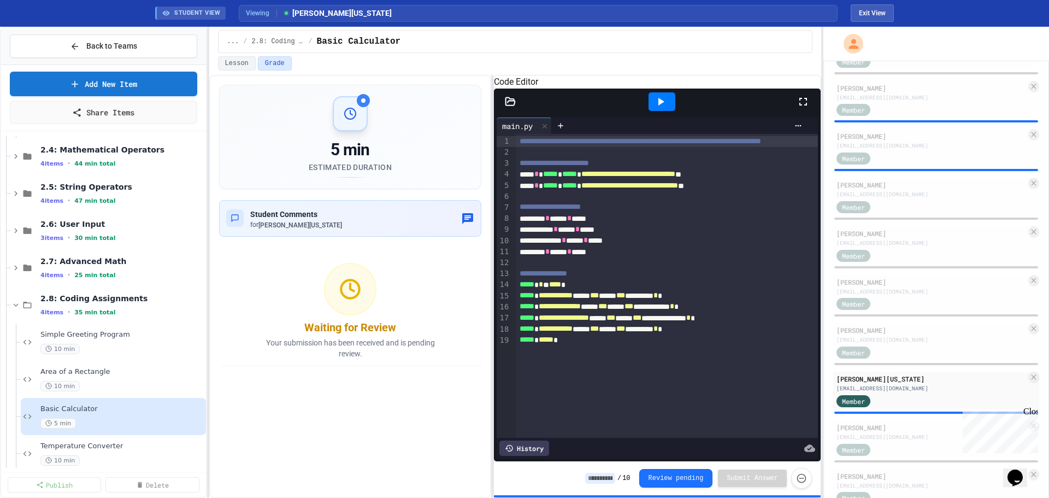
click at [529, 443] on div "History" at bounding box center [525, 447] width 50 height 15
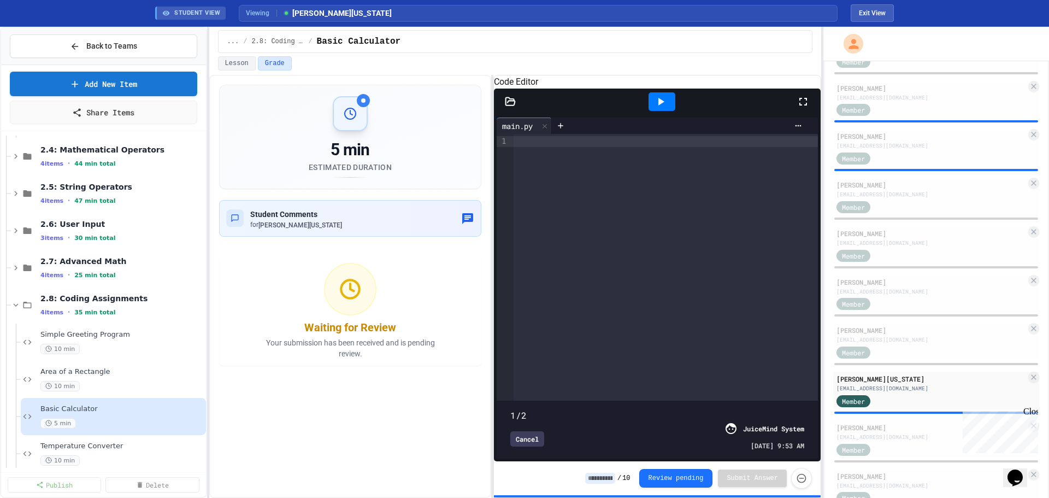
click at [520, 409] on span at bounding box center [657, 409] width 294 height 0
click at [788, 409] on span at bounding box center [657, 409] width 294 height 0
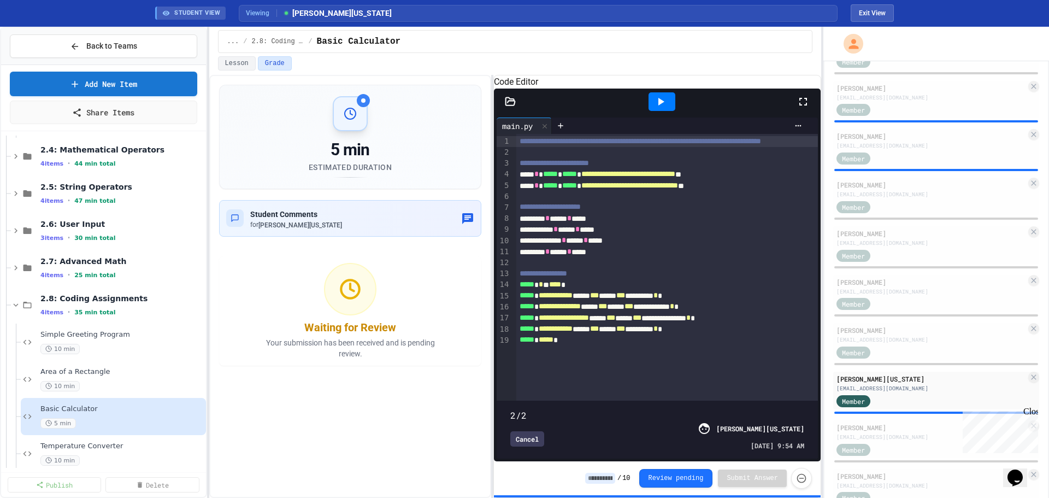
type input "*"
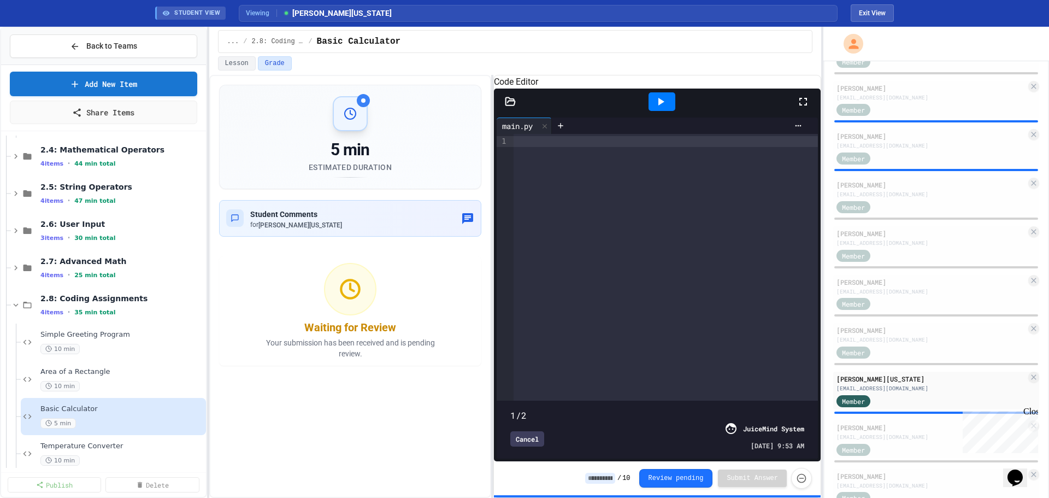
click at [517, 409] on span at bounding box center [657, 409] width 294 height 0
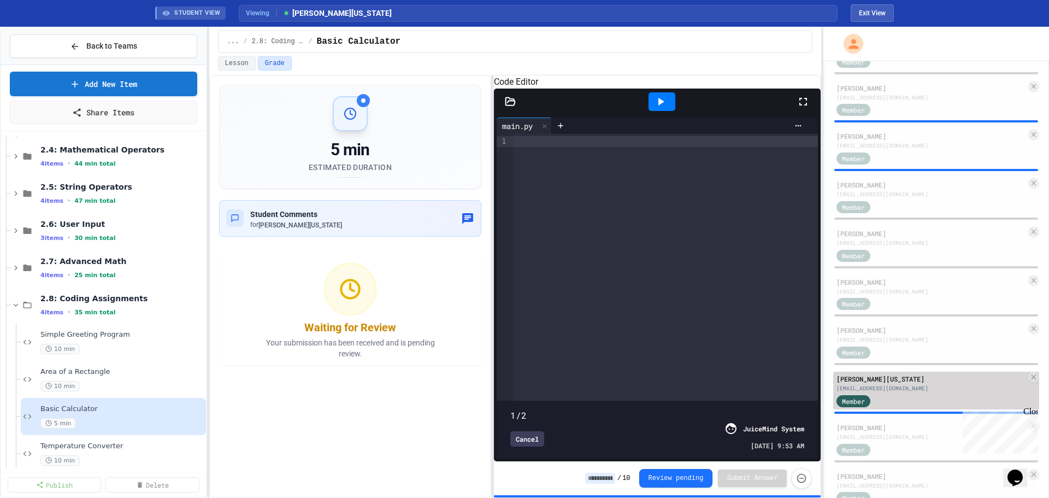
click at [936, 381] on div "[PERSON_NAME][US_STATE]" at bounding box center [932, 379] width 190 height 10
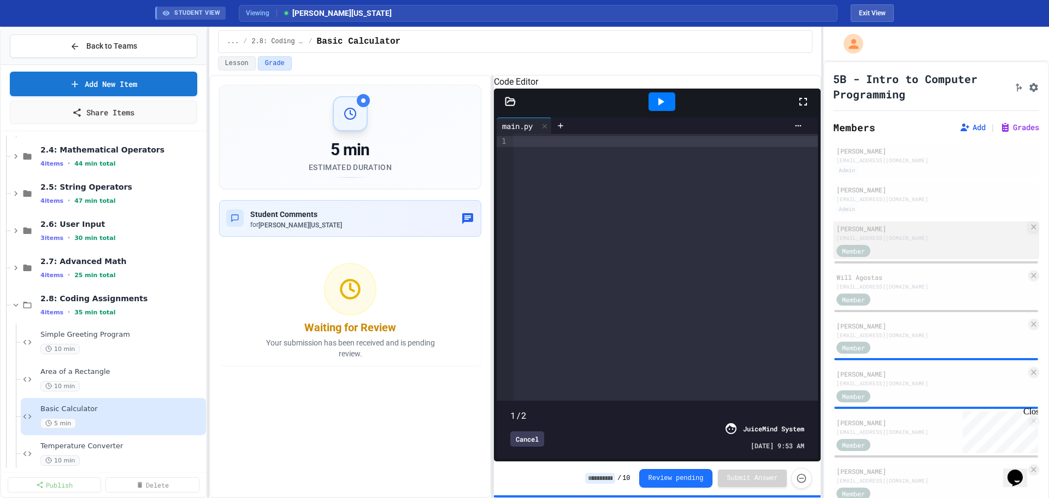
click at [897, 251] on div "Member" at bounding box center [932, 250] width 190 height 14
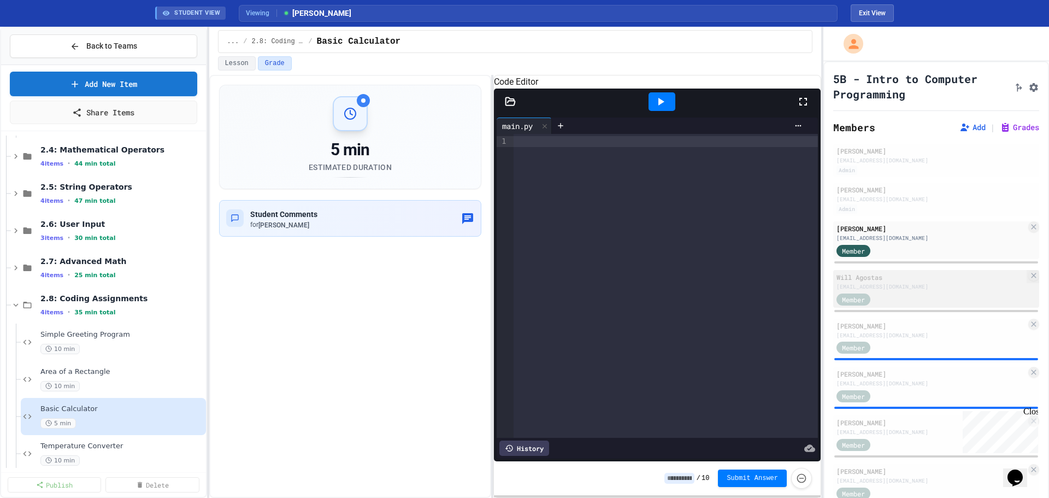
click at [949, 292] on div "Member" at bounding box center [932, 299] width 190 height 14
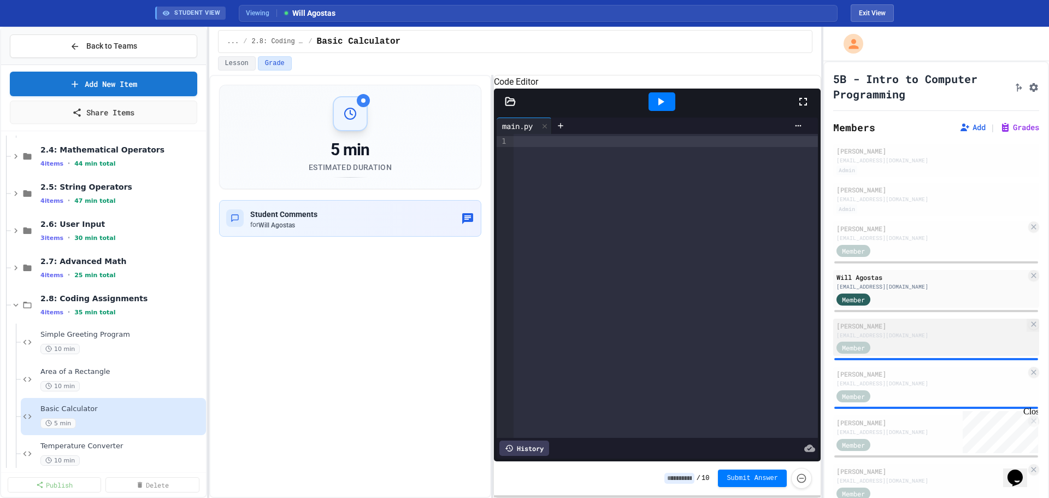
click at [919, 345] on div "Member" at bounding box center [932, 347] width 190 height 14
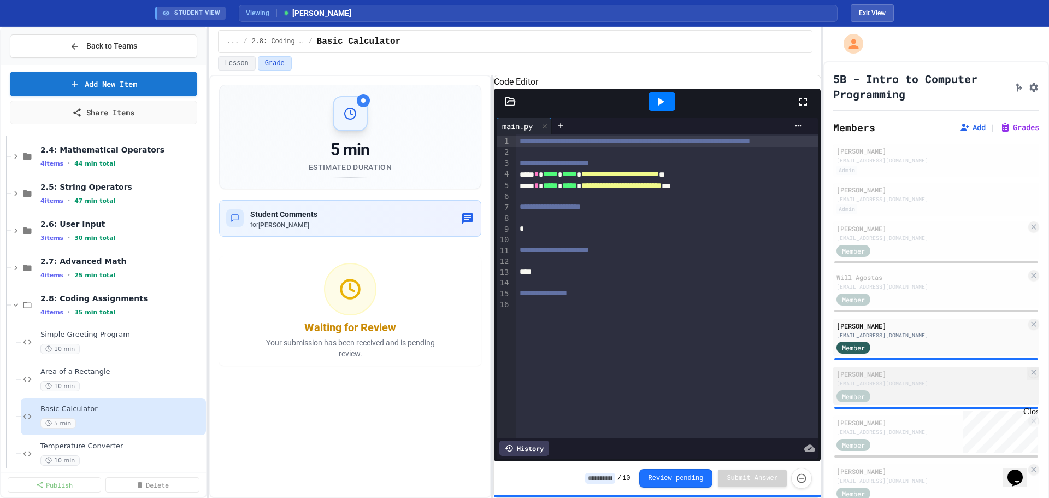
click at [912, 386] on div "[EMAIL_ADDRESS][DOMAIN_NAME]" at bounding box center [932, 383] width 190 height 8
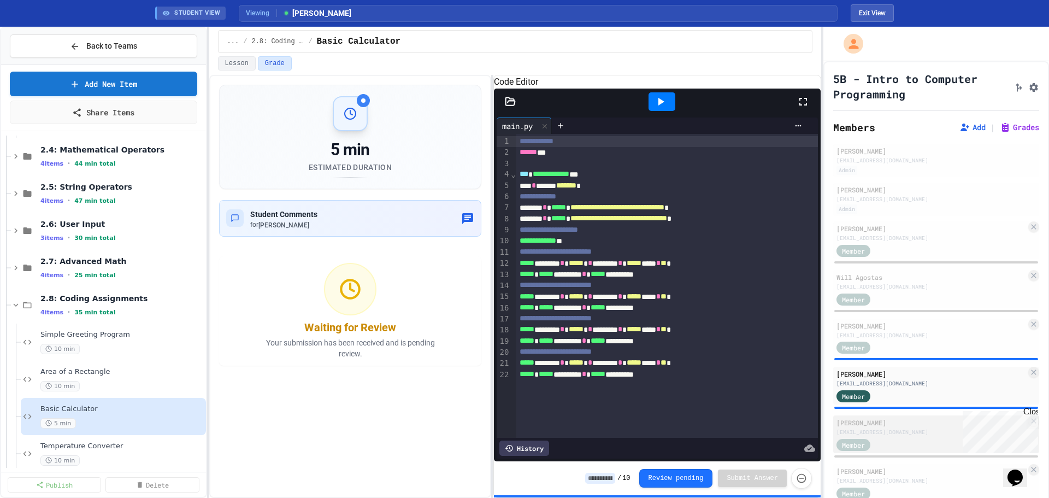
click at [908, 438] on div "Member" at bounding box center [932, 444] width 190 height 14
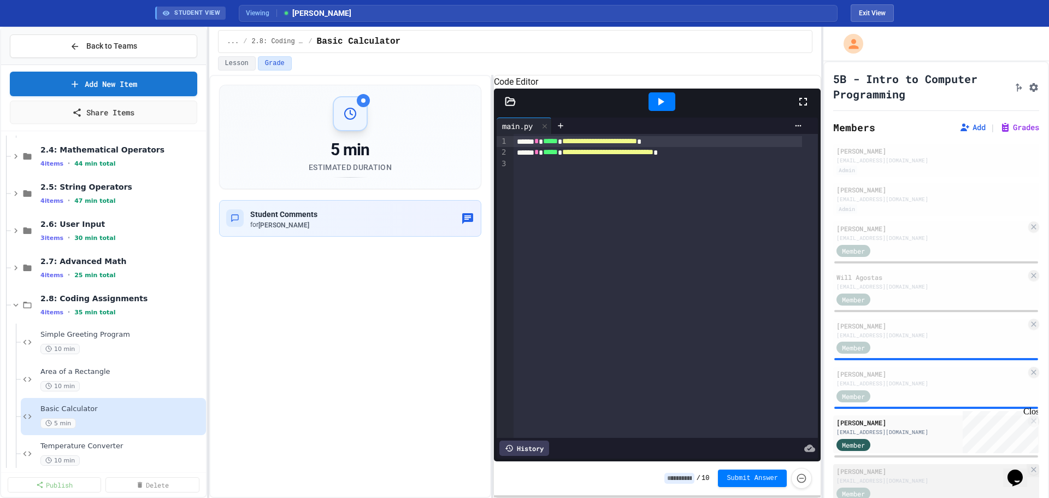
click at [879, 477] on div "[EMAIL_ADDRESS][DOMAIN_NAME]" at bounding box center [932, 481] width 190 height 8
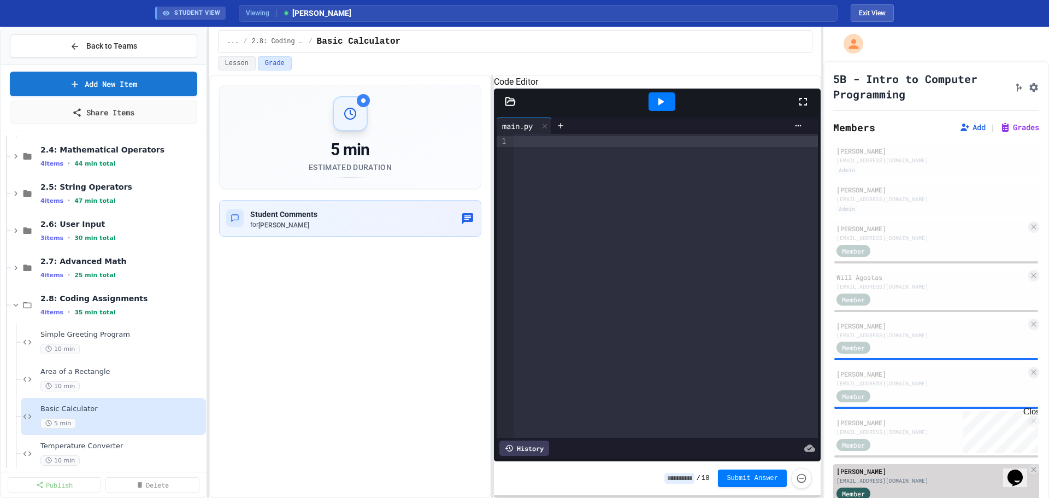
scroll to position [55, 0]
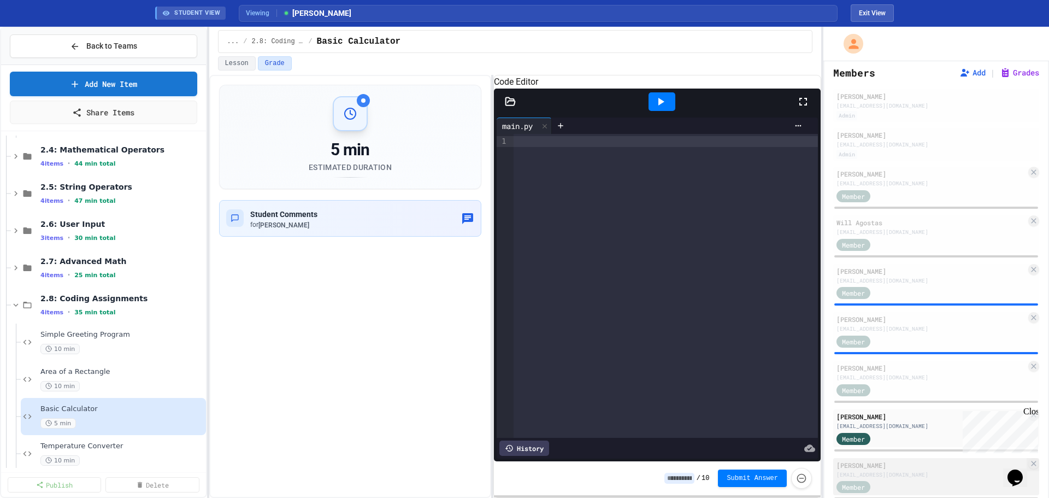
click at [884, 462] on div "[PERSON_NAME]" at bounding box center [932, 465] width 190 height 10
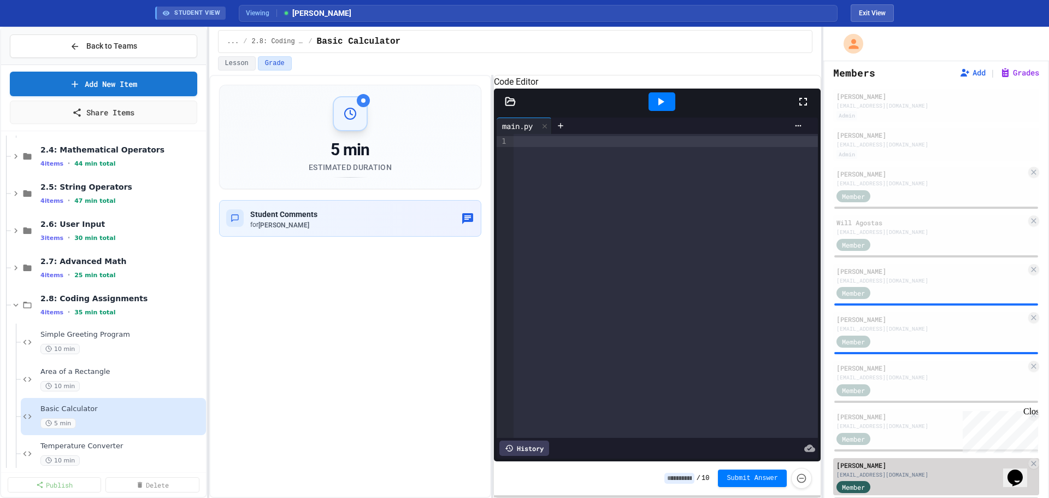
scroll to position [164, 0]
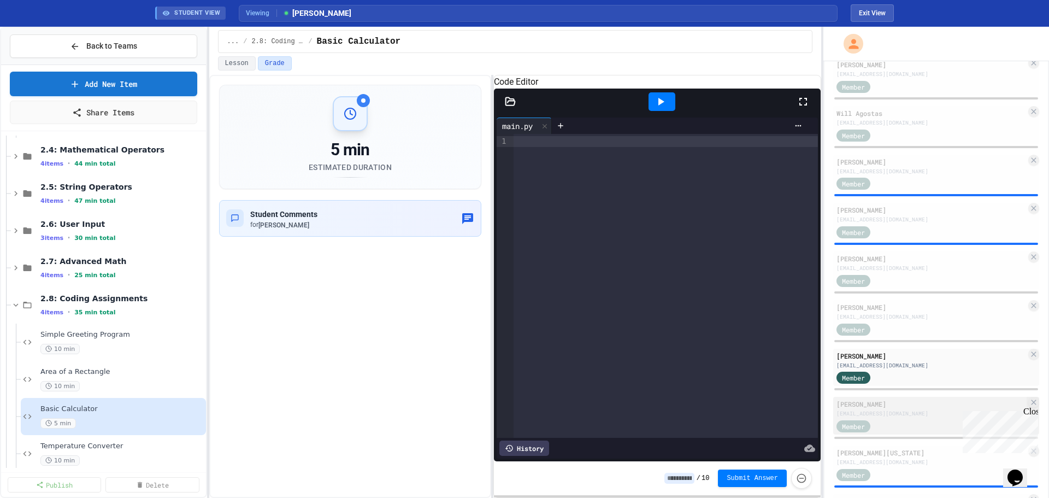
click at [934, 427] on div "Member" at bounding box center [932, 426] width 190 height 14
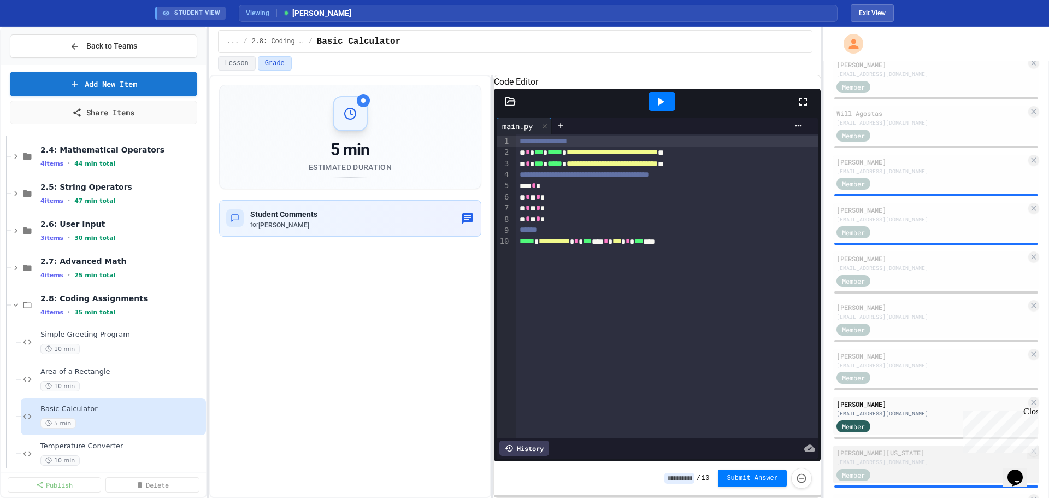
click at [861, 453] on div "[PERSON_NAME][US_STATE]" at bounding box center [932, 453] width 190 height 10
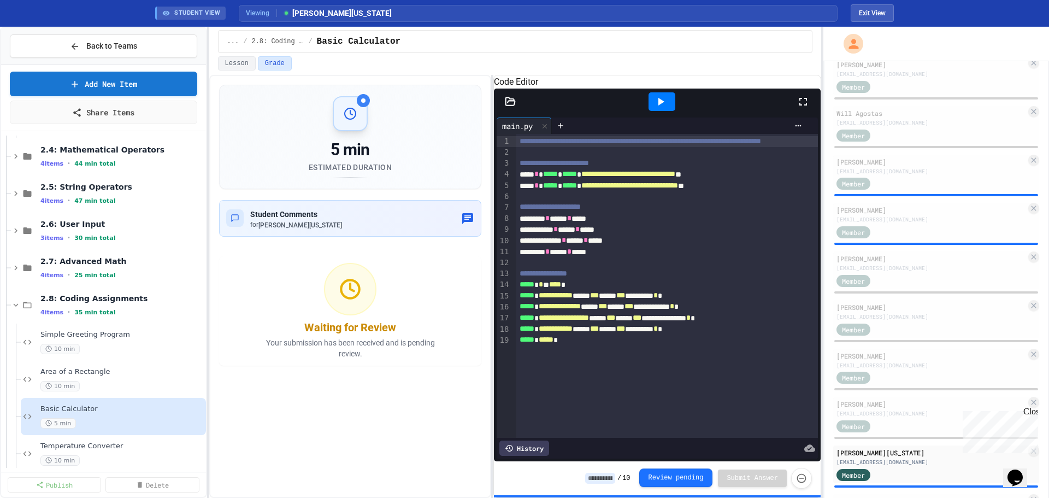
click at [674, 472] on button "Review pending" at bounding box center [676, 477] width 74 height 19
click at [463, 219] on icon "button" at bounding box center [467, 218] width 13 height 13
type textarea "**********"
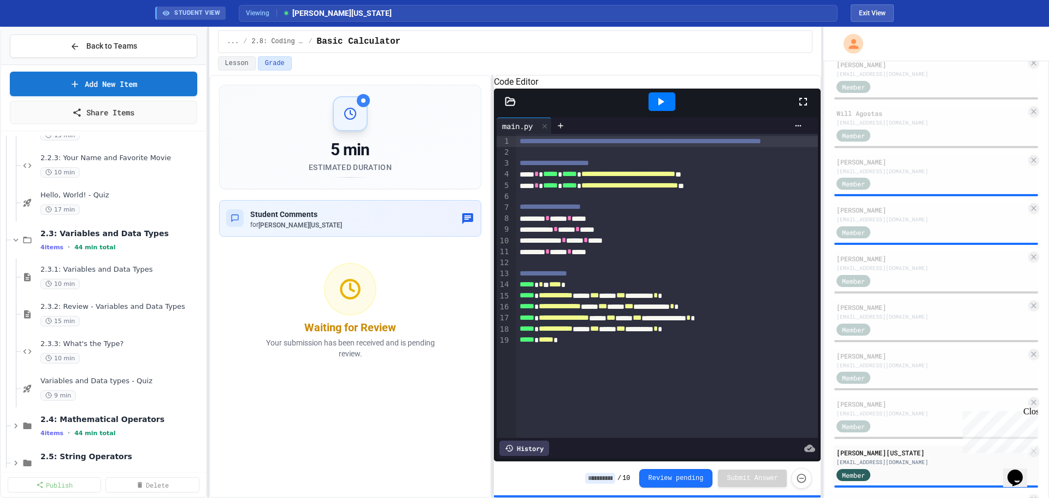
scroll to position [397, 0]
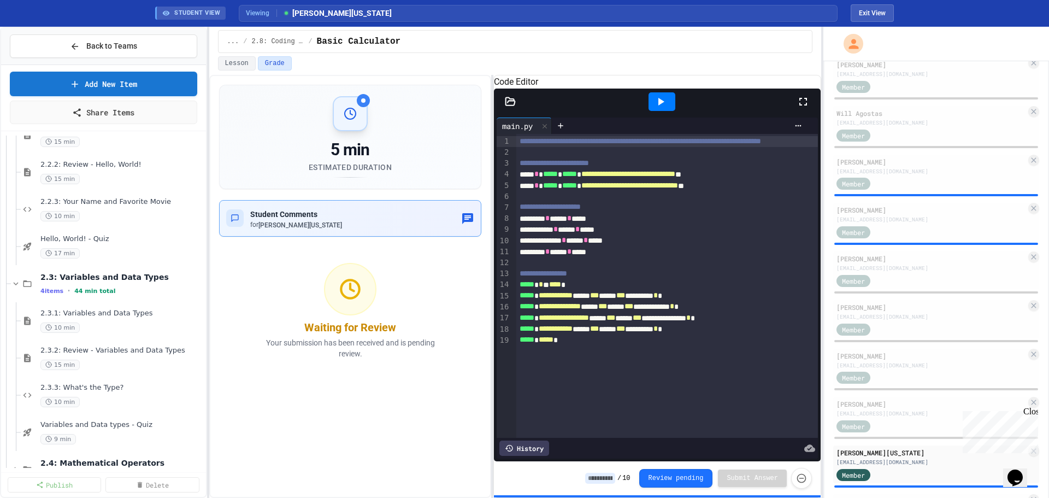
click at [465, 219] on icon "button" at bounding box center [467, 218] width 11 height 11
type textarea "**********"
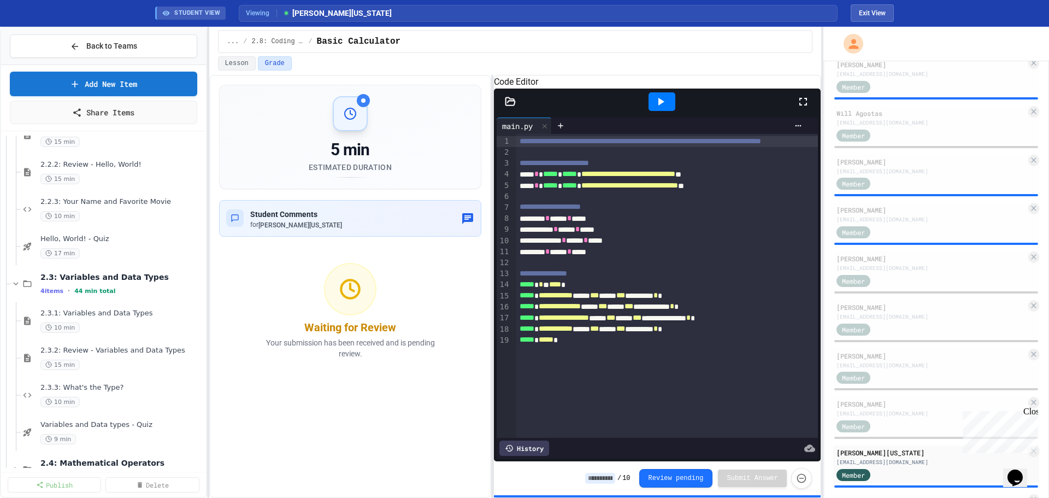
click at [597, 486] on div "/ 10 Review pending Submit Answer" at bounding box center [698, 478] width 227 height 21
click at [615, 477] on input at bounding box center [600, 478] width 30 height 11
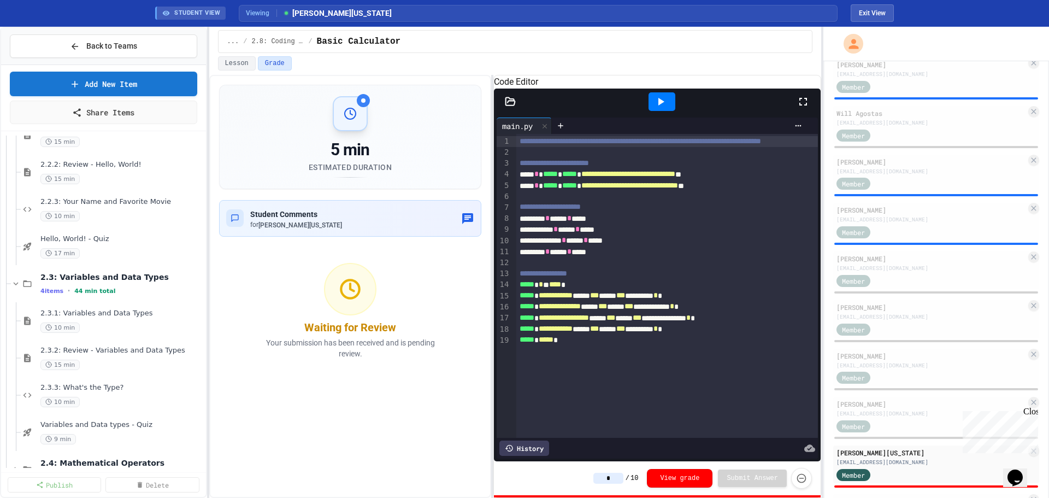
type input "*"
click at [459, 445] on div "5 min Estimated Duration Student Comments for [PERSON_NAME][US_STATE] Waiting f…" at bounding box center [350, 286] width 283 height 423
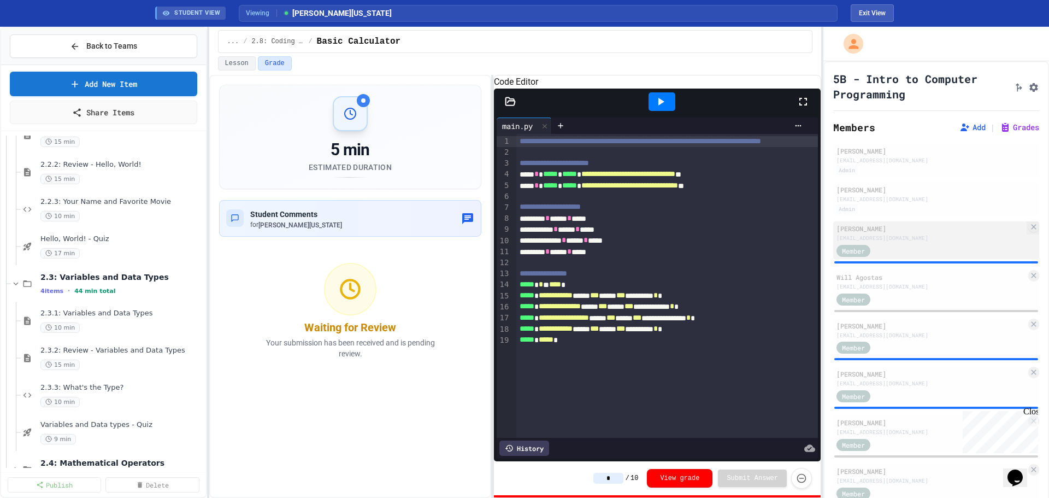
click at [878, 246] on div "Member" at bounding box center [864, 250] width 55 height 14
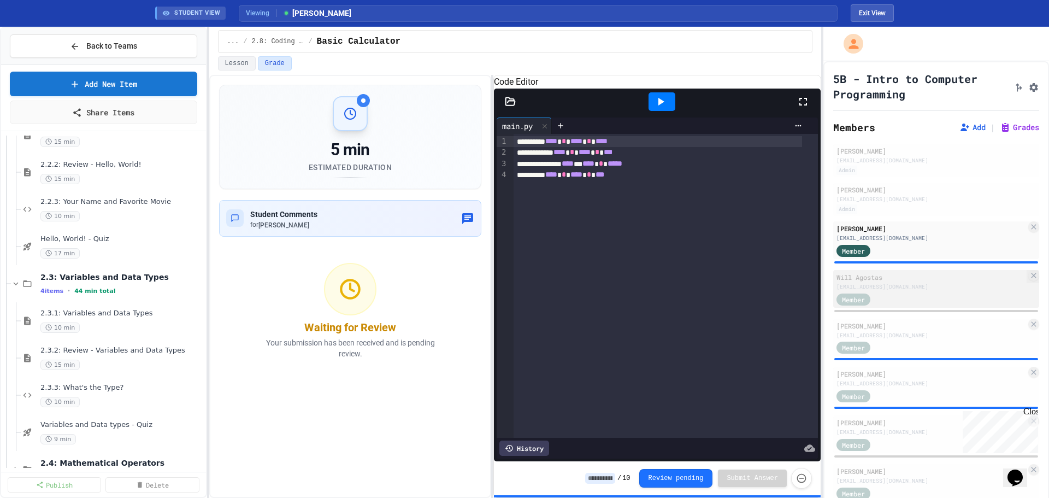
click at [871, 281] on div "Will Agostas" at bounding box center [932, 277] width 190 height 10
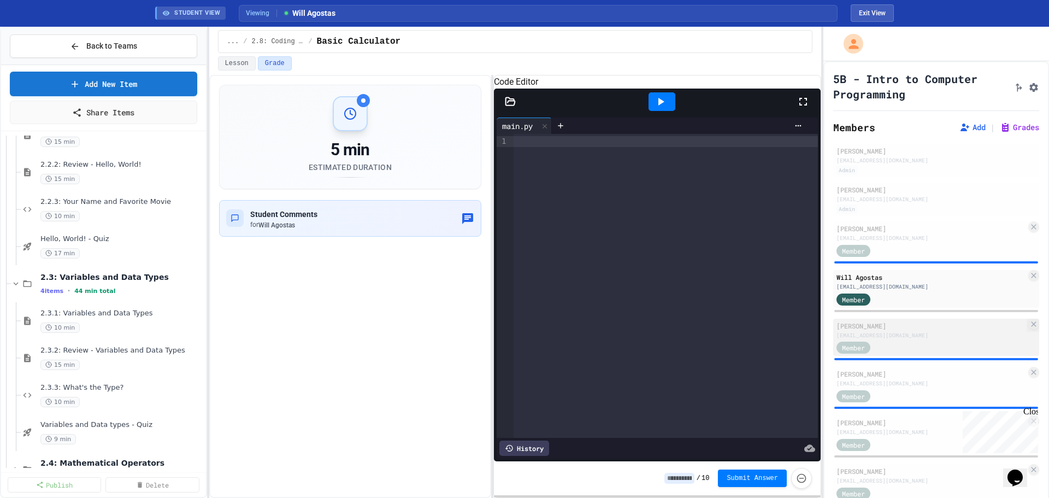
click at [878, 340] on div "Member" at bounding box center [864, 347] width 55 height 14
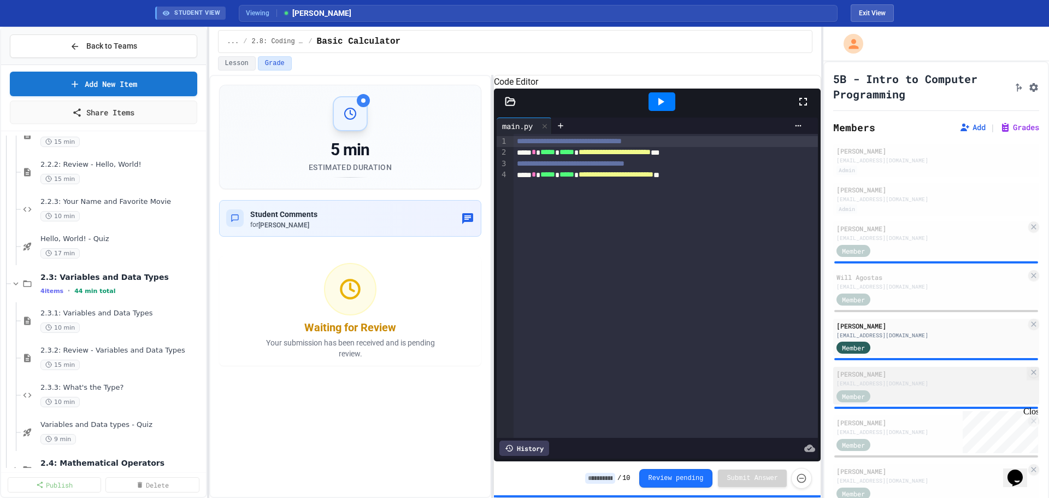
click at [888, 373] on div "[PERSON_NAME]" at bounding box center [932, 374] width 190 height 10
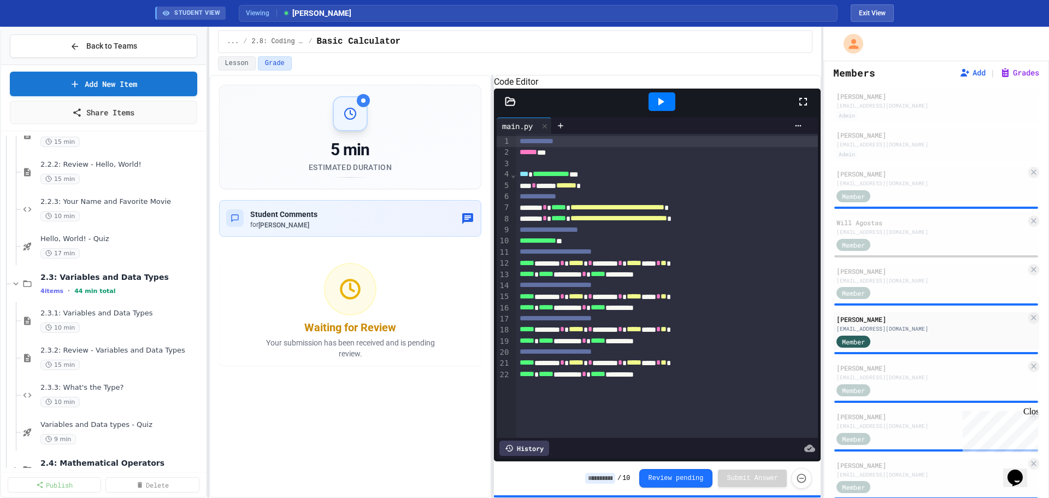
scroll to position [109, 0]
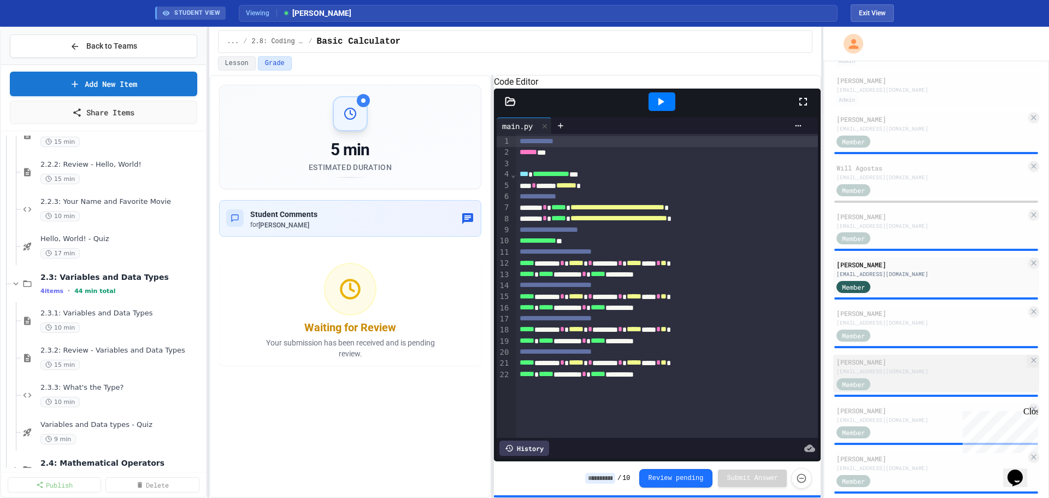
click at [895, 377] on div "Member" at bounding box center [932, 384] width 190 height 14
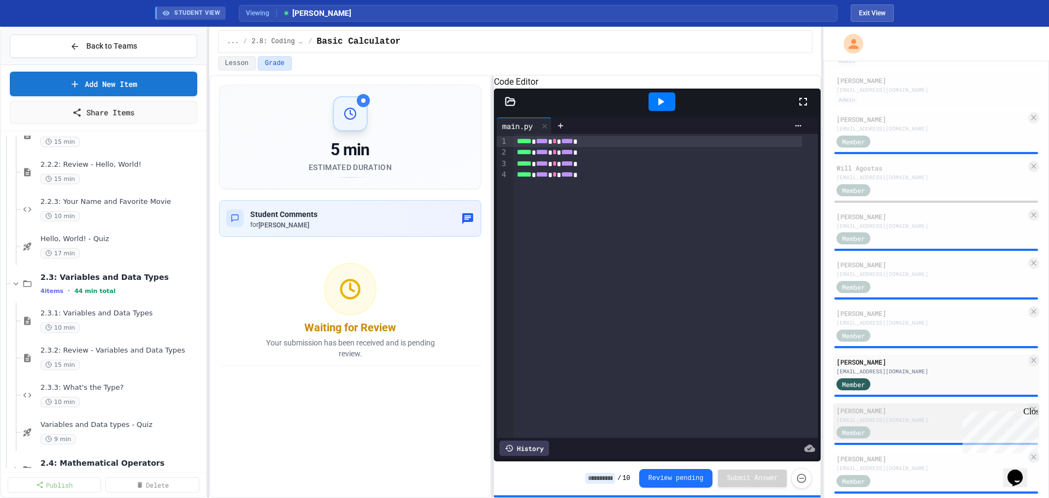
click at [894, 419] on div "[EMAIL_ADDRESS][DOMAIN_NAME]" at bounding box center [932, 420] width 190 height 8
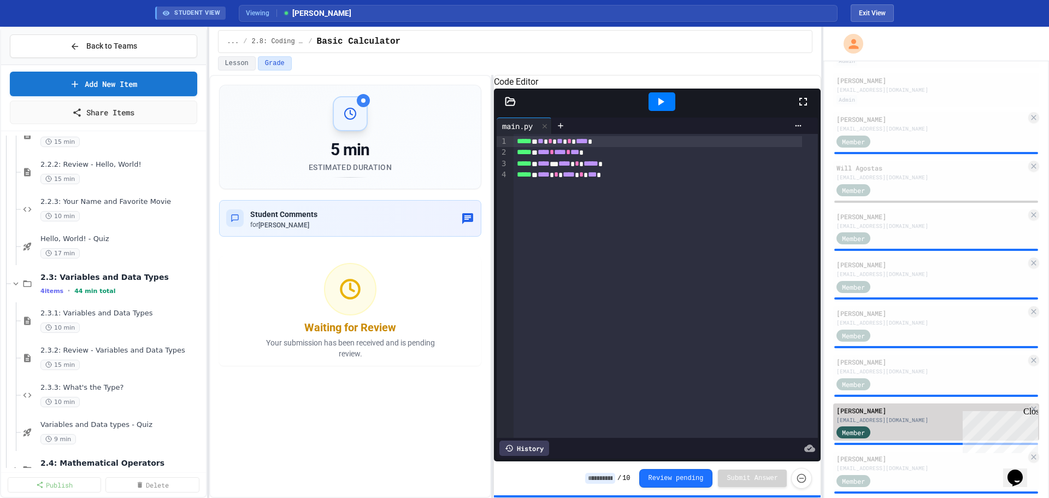
scroll to position [219, 0]
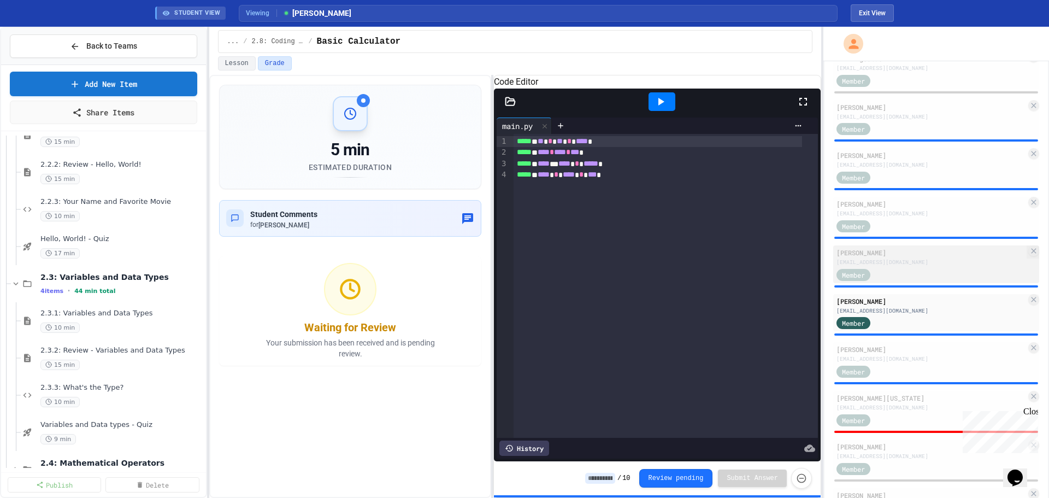
click at [936, 264] on div "[EMAIL_ADDRESS][DOMAIN_NAME]" at bounding box center [932, 262] width 190 height 8
click at [913, 316] on div "Member" at bounding box center [932, 323] width 190 height 14
click at [921, 265] on div "[EMAIL_ADDRESS][DOMAIN_NAME]" at bounding box center [932, 262] width 190 height 8
click at [907, 314] on div "[EMAIL_ADDRESS][DOMAIN_NAME]" at bounding box center [932, 311] width 190 height 8
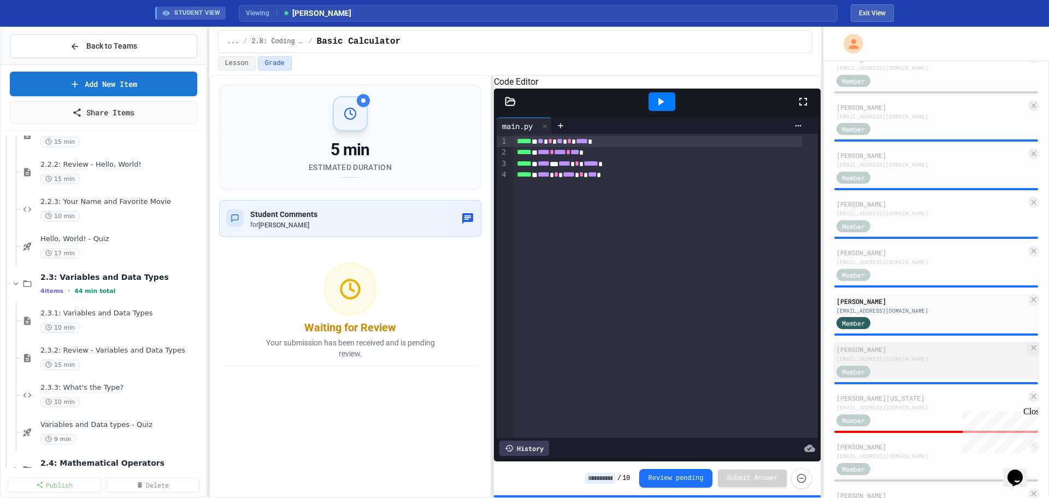
click at [879, 358] on div "[EMAIL_ADDRESS][DOMAIN_NAME]" at bounding box center [932, 359] width 190 height 8
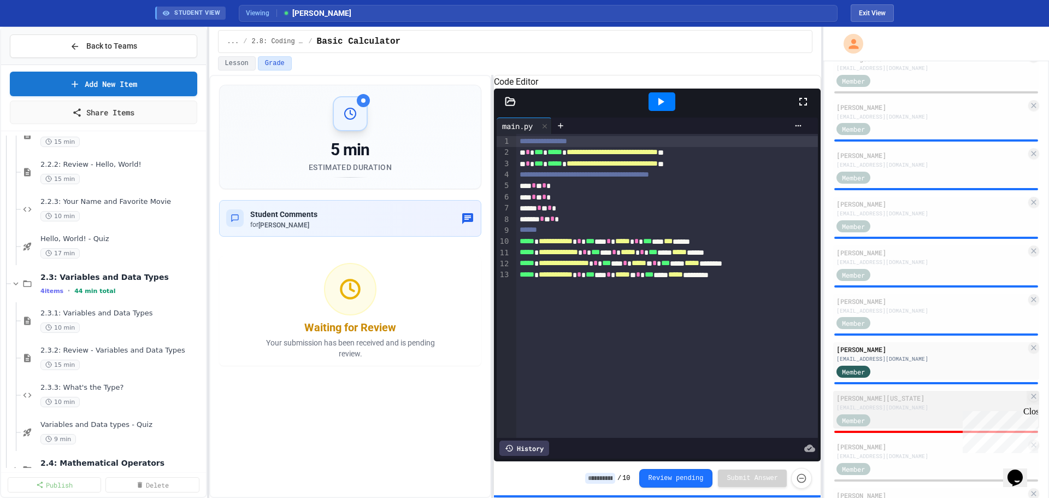
click at [873, 400] on div "[PERSON_NAME][US_STATE]" at bounding box center [932, 398] width 190 height 10
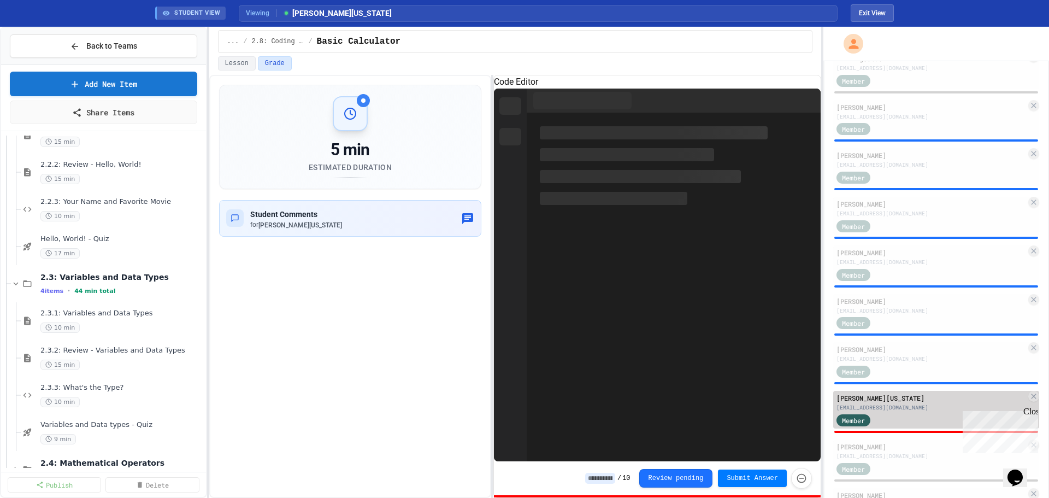
type input "*"
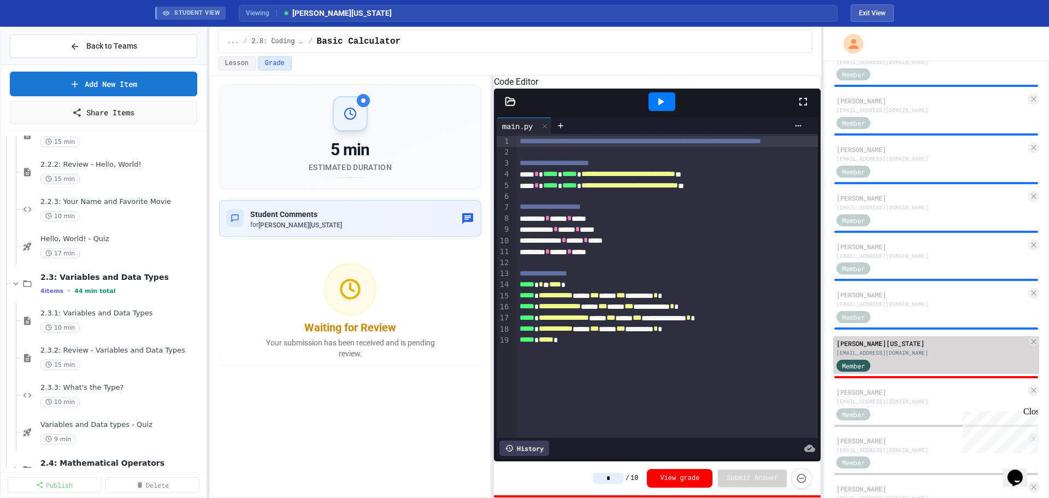
scroll to position [328, 0]
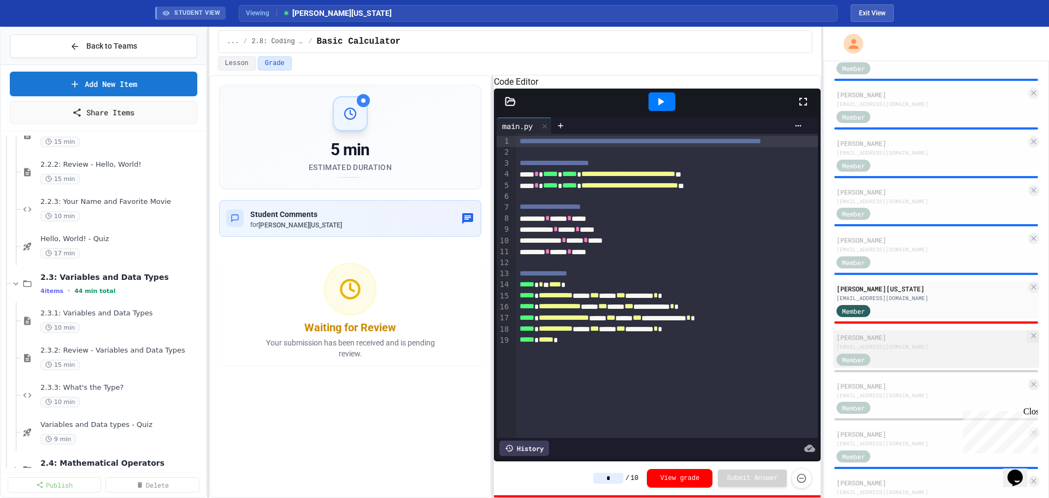
click at [918, 350] on div "[EMAIL_ADDRESS][DOMAIN_NAME]" at bounding box center [932, 347] width 190 height 8
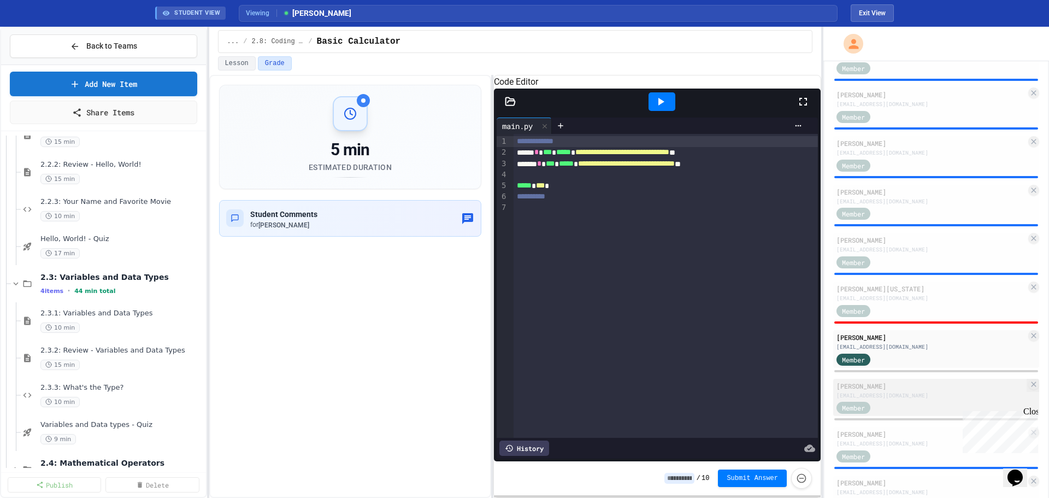
click at [924, 396] on div "[EMAIL_ADDRESS][DOMAIN_NAME]" at bounding box center [932, 395] width 190 height 8
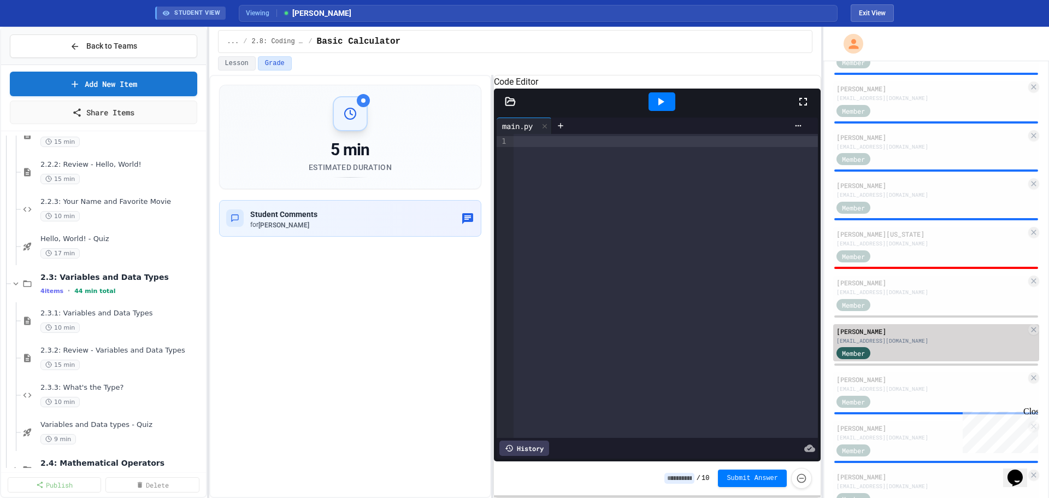
scroll to position [437, 0]
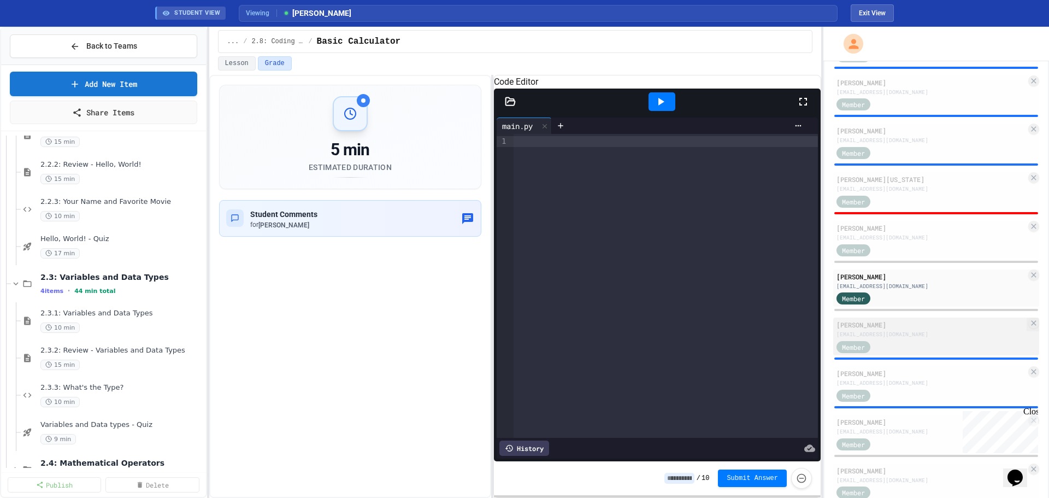
click at [940, 349] on div "Member" at bounding box center [932, 346] width 190 height 14
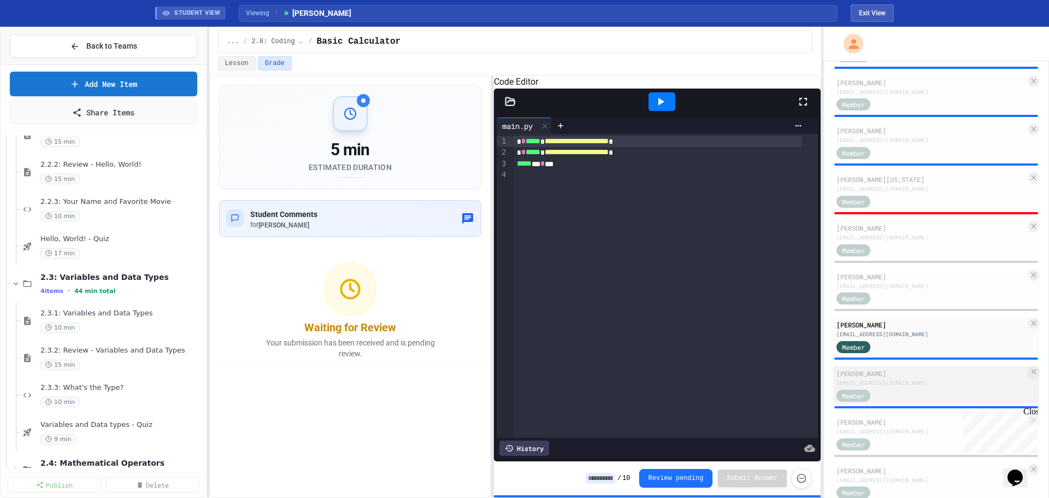
click at [926, 373] on div "[PERSON_NAME]" at bounding box center [932, 373] width 190 height 10
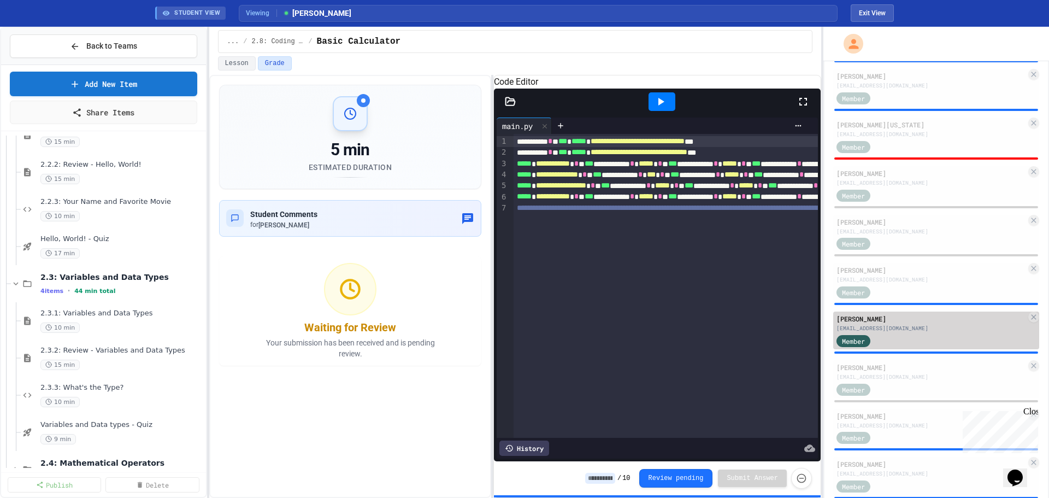
scroll to position [547, 0]
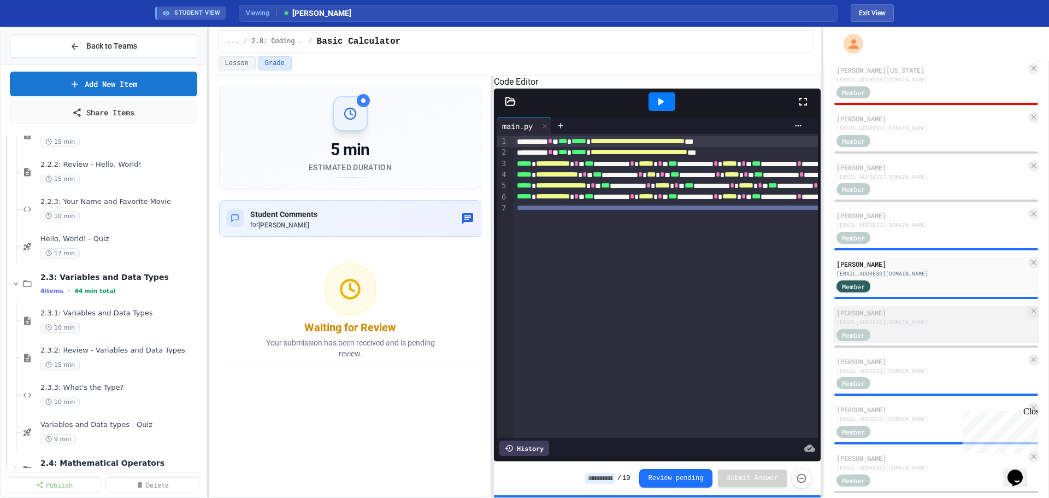
click at [929, 325] on div "[EMAIL_ADDRESS][DOMAIN_NAME]" at bounding box center [932, 322] width 190 height 8
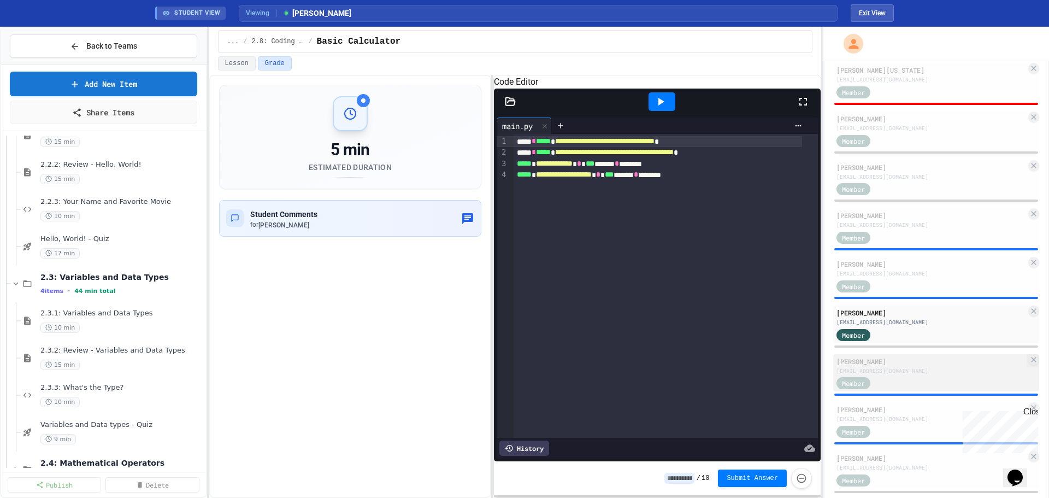
click at [927, 363] on div "[PERSON_NAME]" at bounding box center [932, 361] width 190 height 10
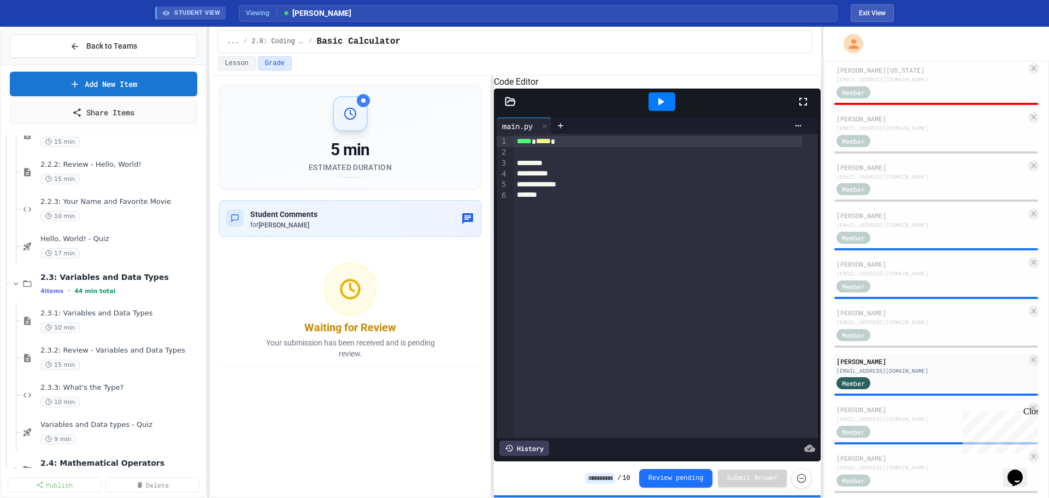
click at [658, 108] on icon at bounding box center [660, 101] width 13 height 13
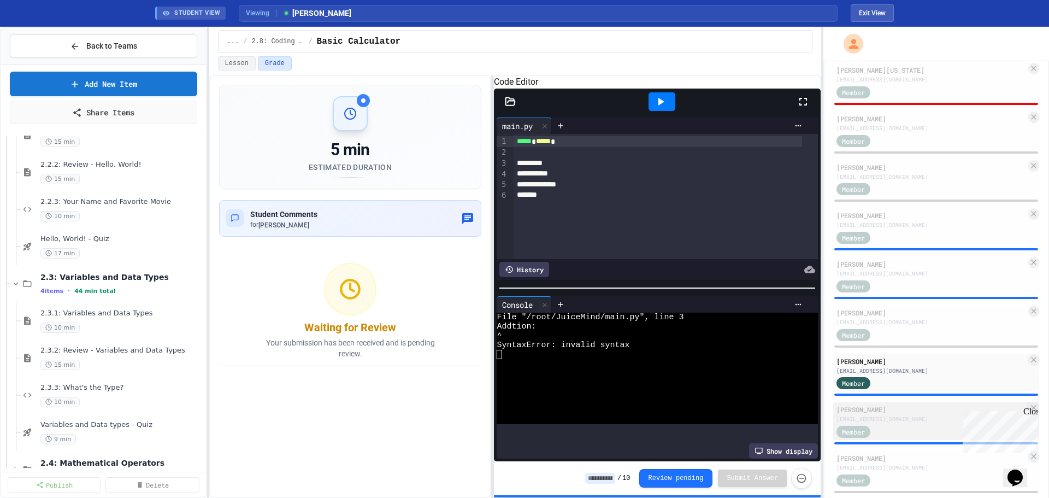
click at [889, 418] on div "[EMAIL_ADDRESS][DOMAIN_NAME]" at bounding box center [932, 419] width 190 height 8
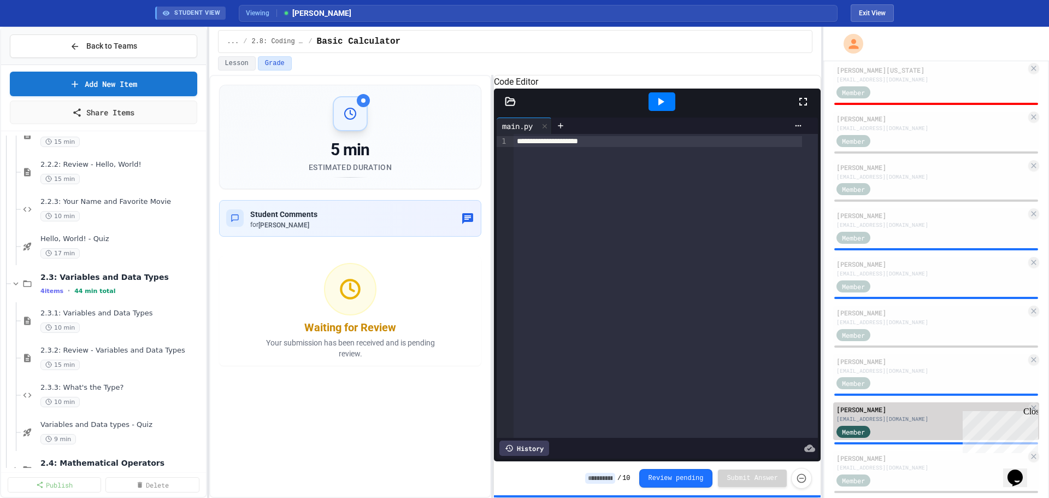
scroll to position [566, 0]
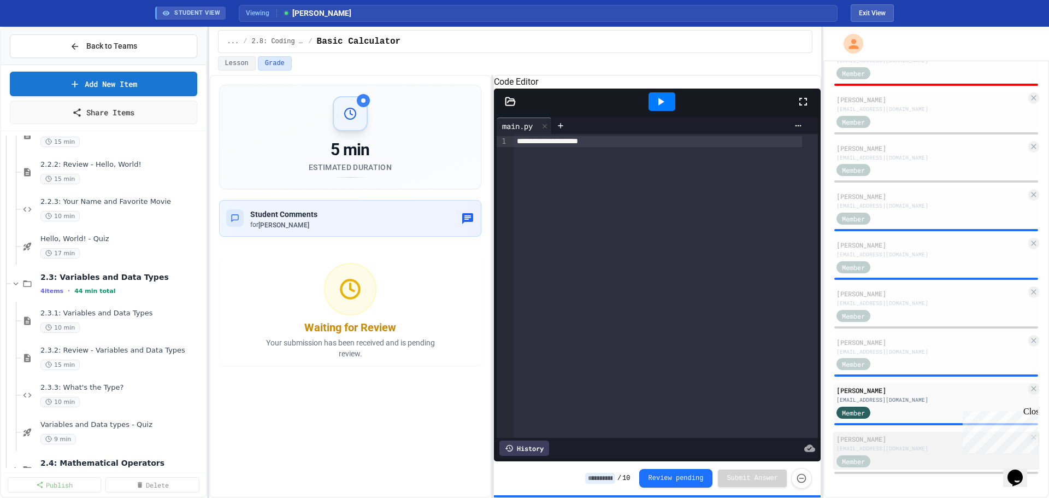
click at [890, 439] on div "[PERSON_NAME]" at bounding box center [932, 439] width 190 height 10
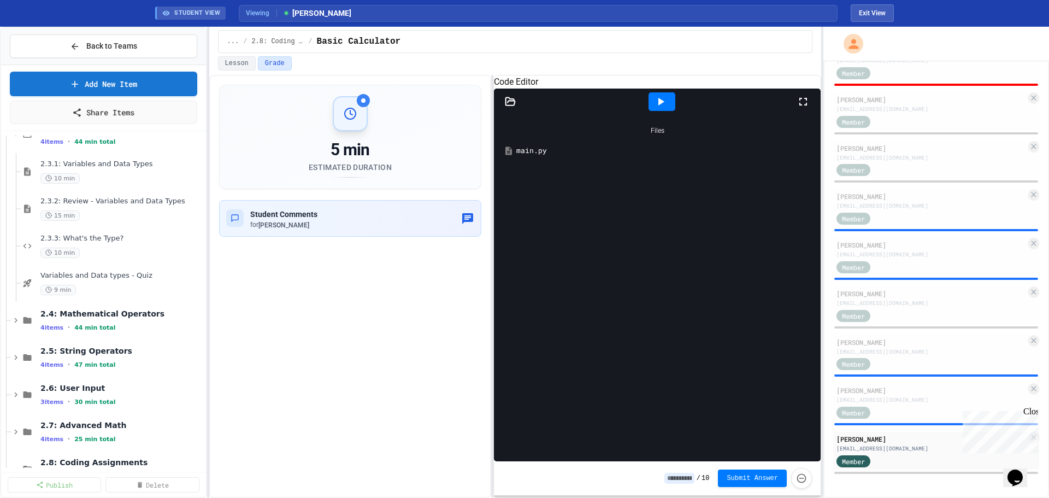
scroll to position [601, 0]
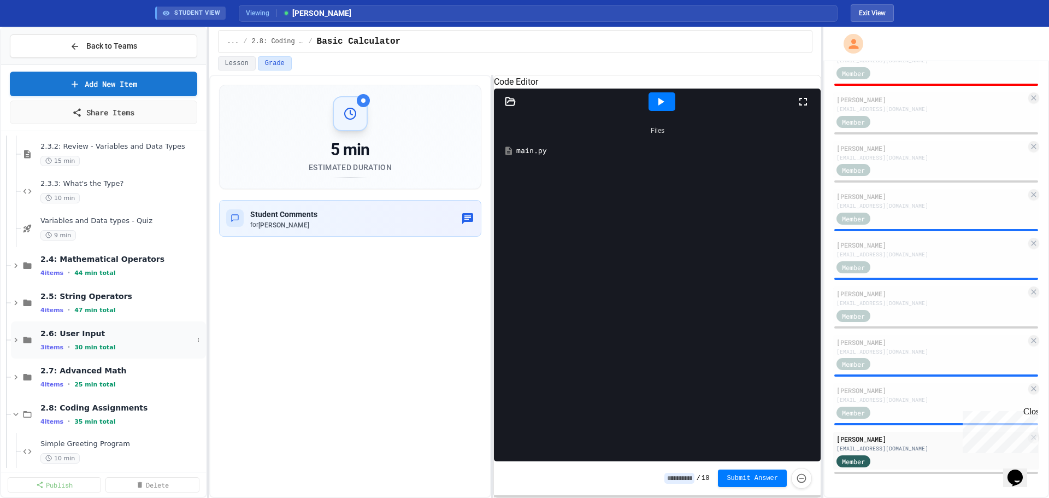
click at [72, 333] on span "2.6: User Input" at bounding box center [116, 333] width 152 height 10
click at [73, 375] on div "2.6.1: User Input 10 min" at bounding box center [116, 377] width 152 height 24
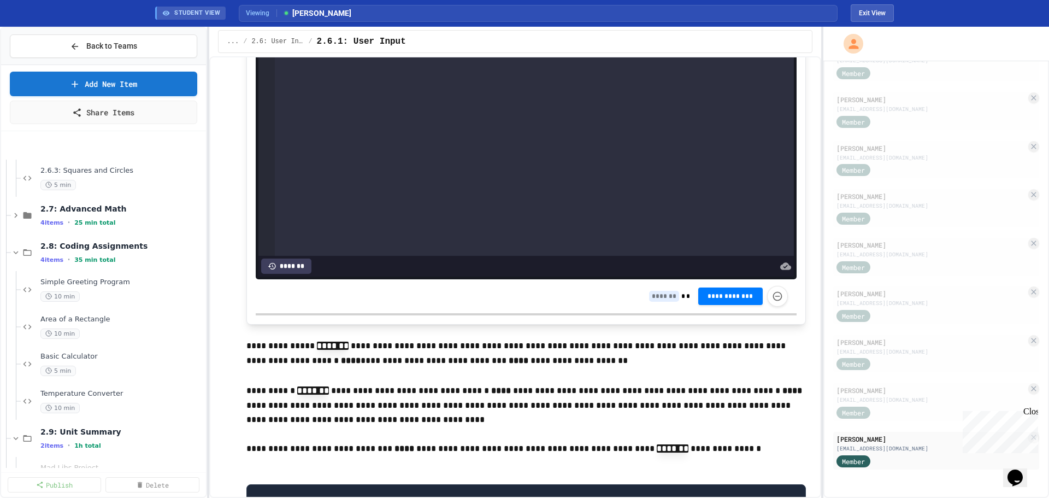
scroll to position [929, 0]
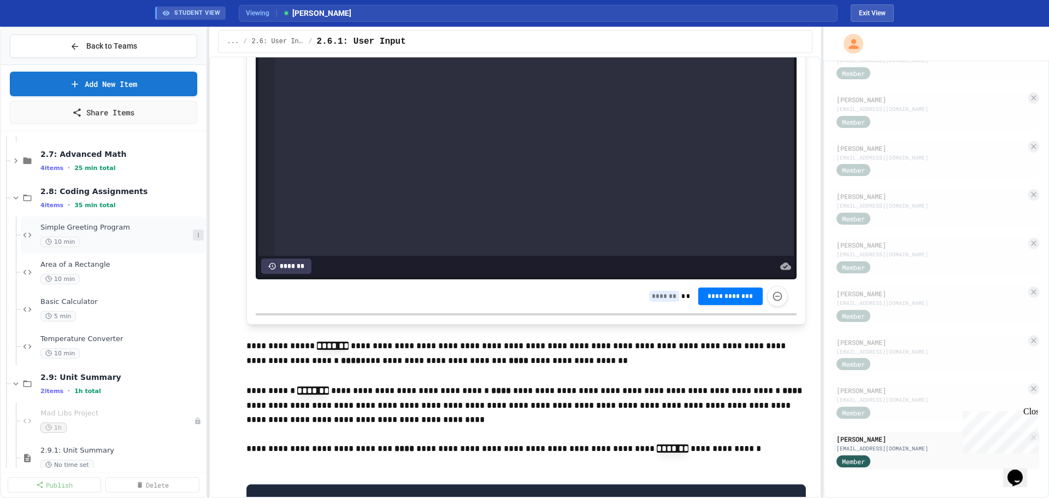
click at [195, 235] on icon at bounding box center [198, 235] width 7 height 7
click at [180, 292] on button "Unpublish" at bounding box center [168, 295] width 84 height 20
click at [195, 269] on icon at bounding box center [198, 272] width 7 height 7
click at [180, 335] on button "Unpublish" at bounding box center [168, 332] width 84 height 20
click at [198, 309] on icon at bounding box center [198, 309] width 1 height 4
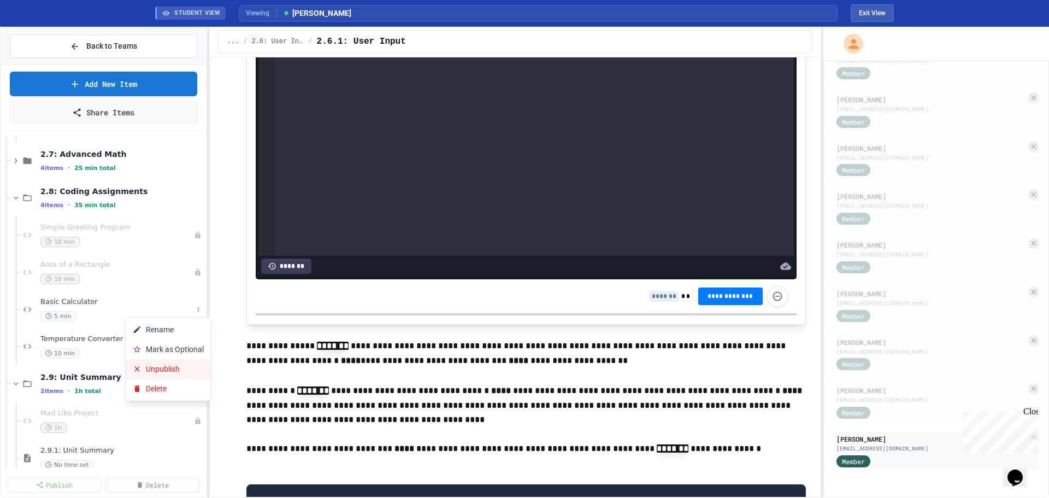
click at [184, 368] on button "Unpublish" at bounding box center [168, 369] width 84 height 20
click at [184, 346] on div "Temperature Converter 10 min" at bounding box center [116, 346] width 152 height 24
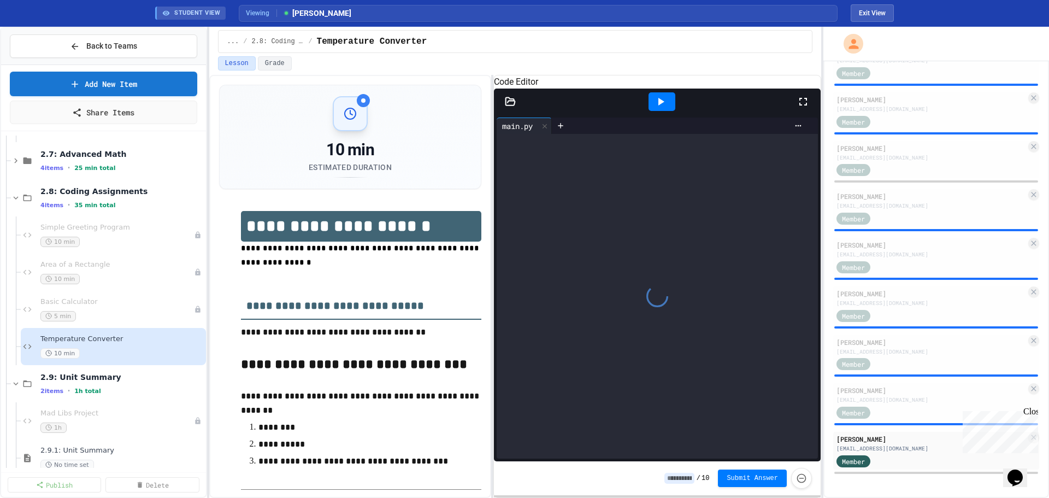
click at [0, 0] on icon at bounding box center [0, 0] width 0 height 0
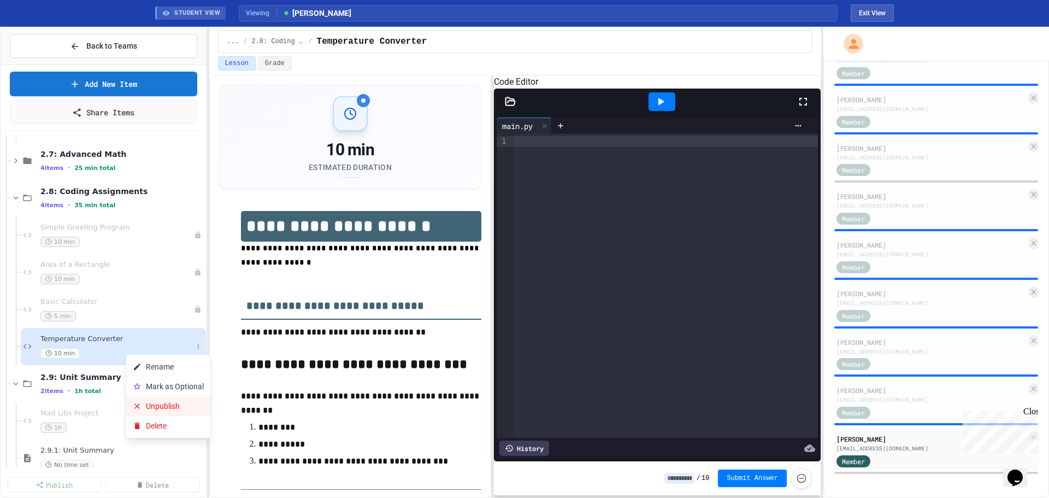
click at [168, 405] on button "Unpublish" at bounding box center [168, 406] width 84 height 20
